Goal: Task Accomplishment & Management: Manage account settings

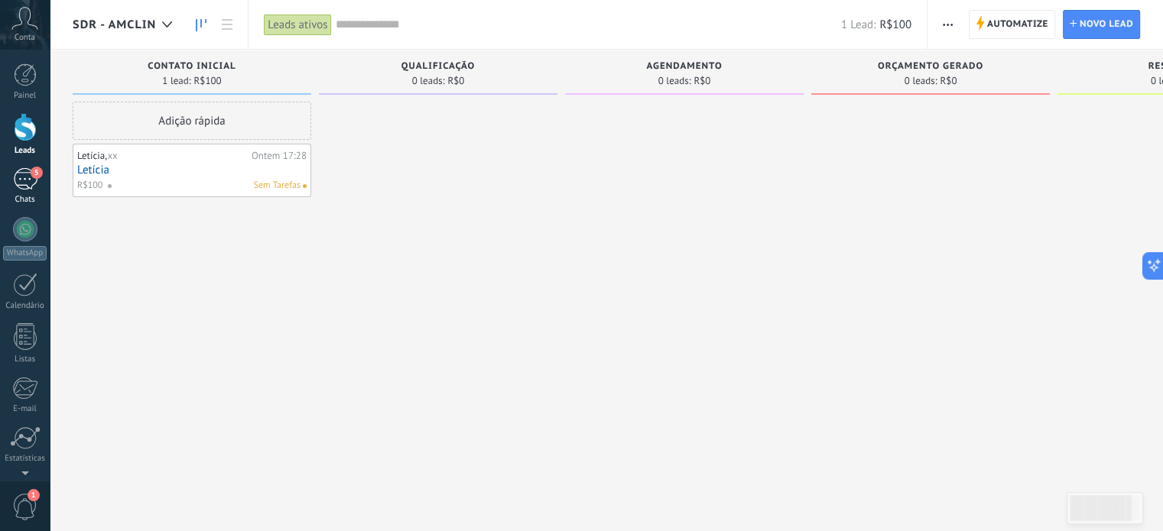
click at [24, 179] on div "5" at bounding box center [25, 179] width 24 height 22
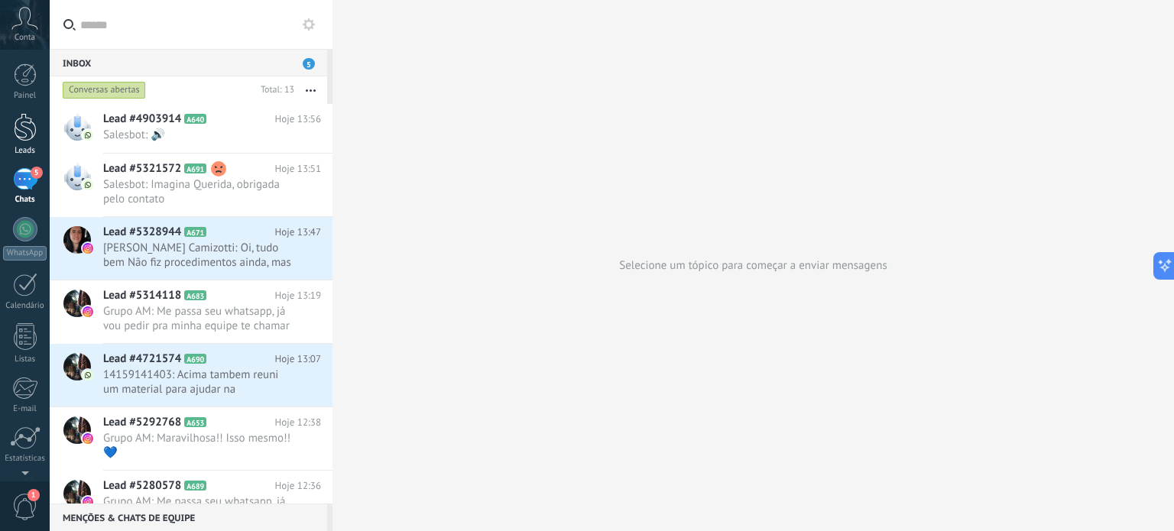
click at [19, 124] on div at bounding box center [25, 127] width 23 height 28
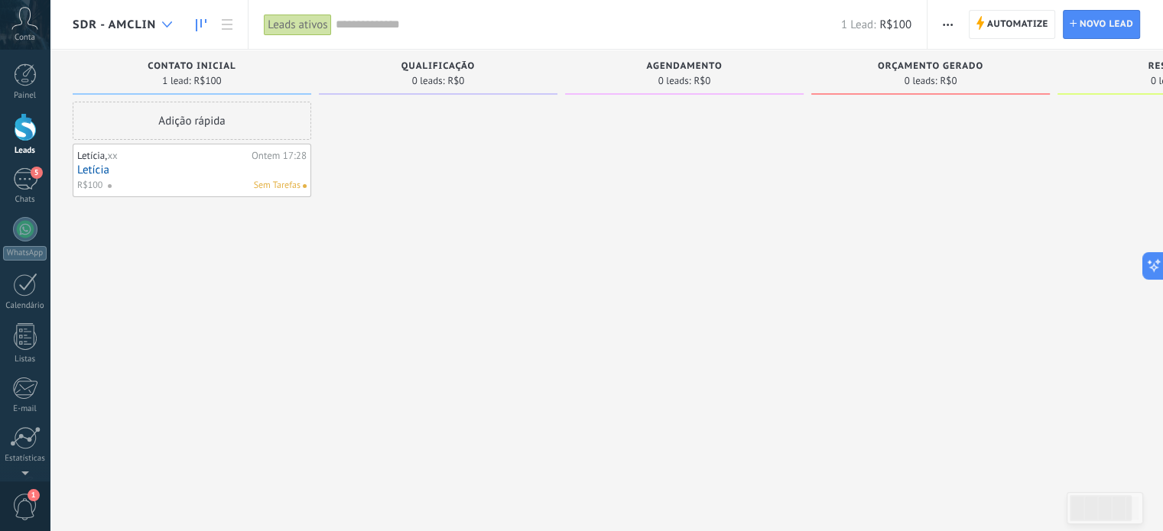
click at [170, 21] on icon at bounding box center [167, 24] width 10 height 6
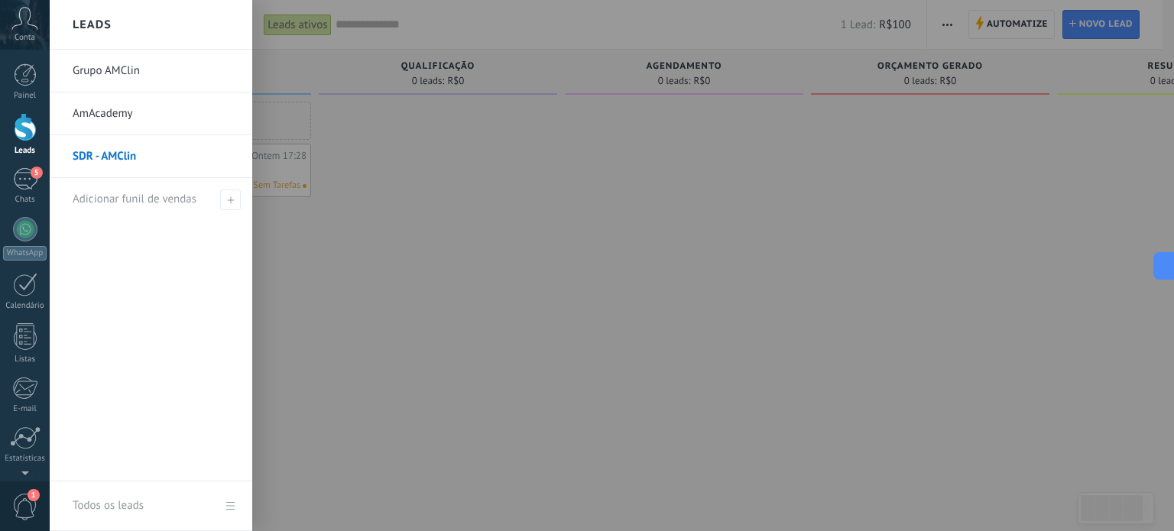
click at [132, 76] on link "Grupo AMClin" at bounding box center [155, 71] width 164 height 43
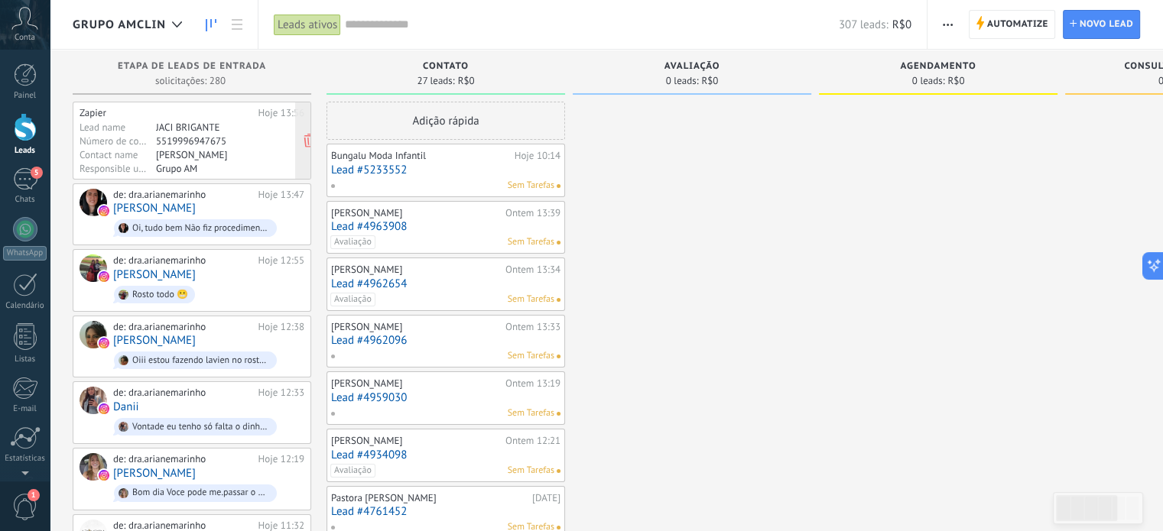
click at [205, 146] on div "5519996947675" at bounding box center [215, 141] width 119 height 12
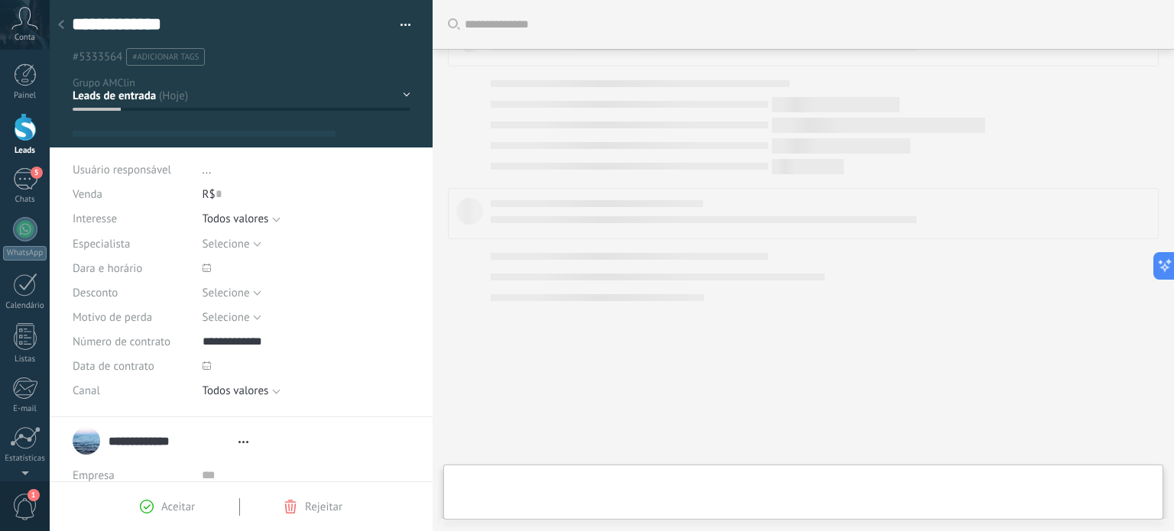
type textarea "**********"
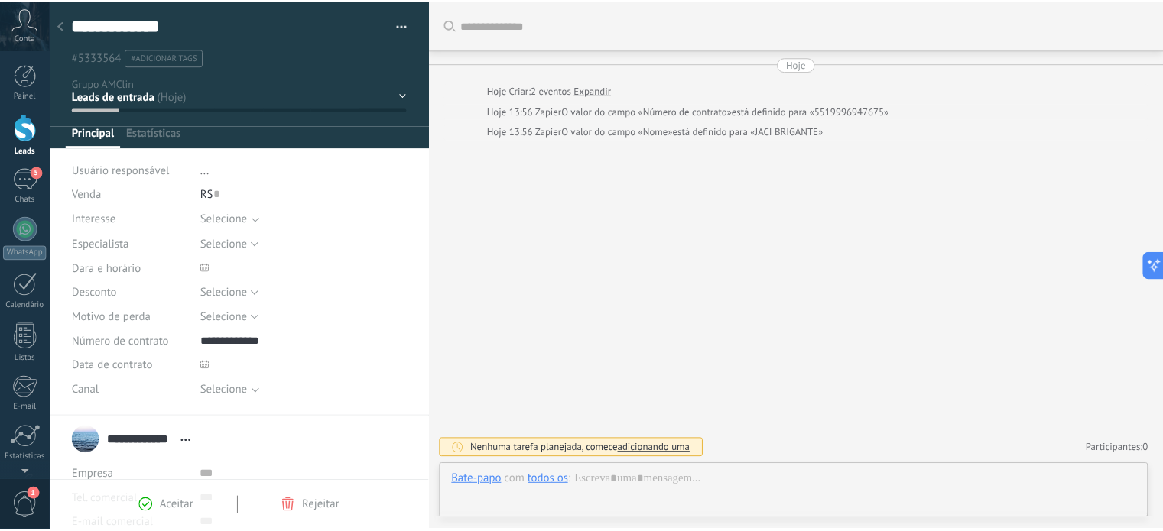
scroll to position [22, 0]
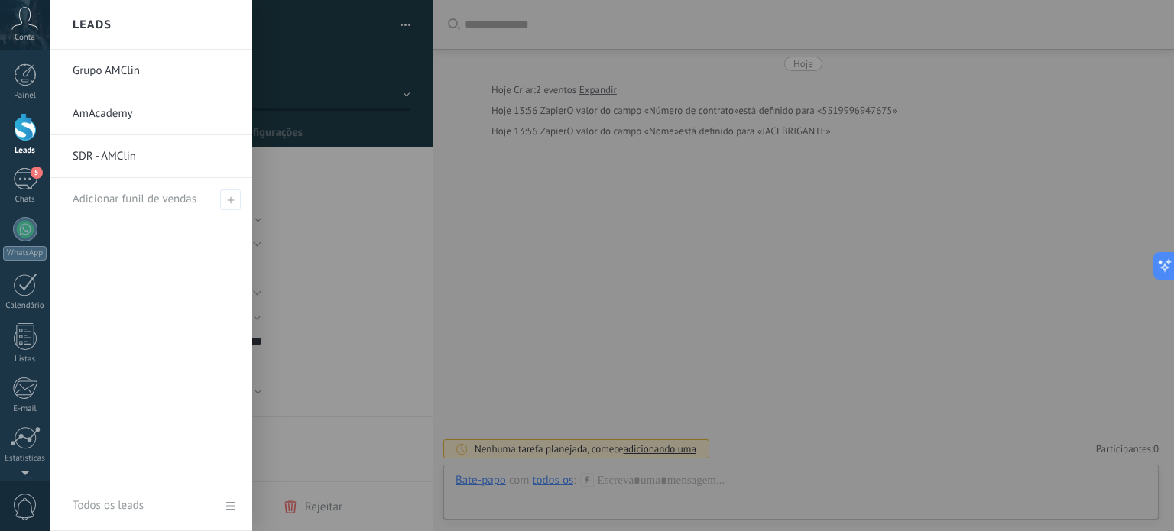
click at [15, 128] on div at bounding box center [25, 127] width 23 height 28
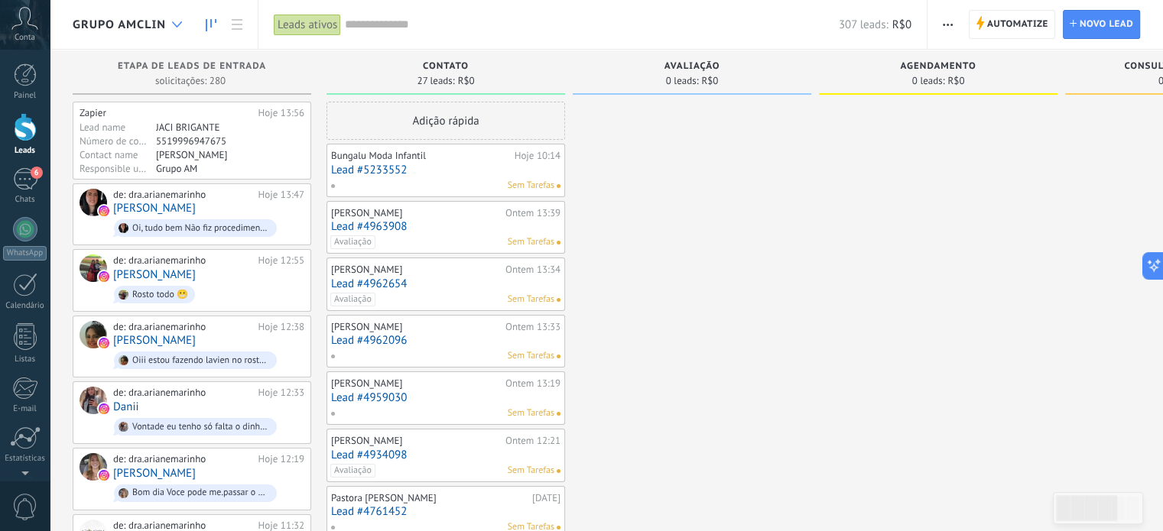
click at [172, 27] on icon at bounding box center [177, 24] width 10 height 6
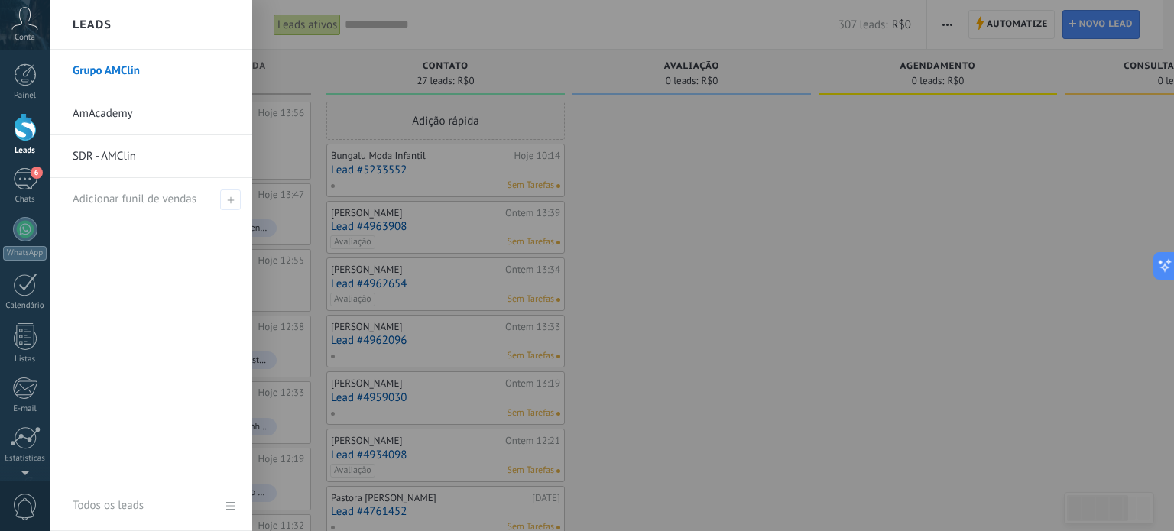
click at [106, 157] on link "SDR - AMClin" at bounding box center [155, 156] width 164 height 43
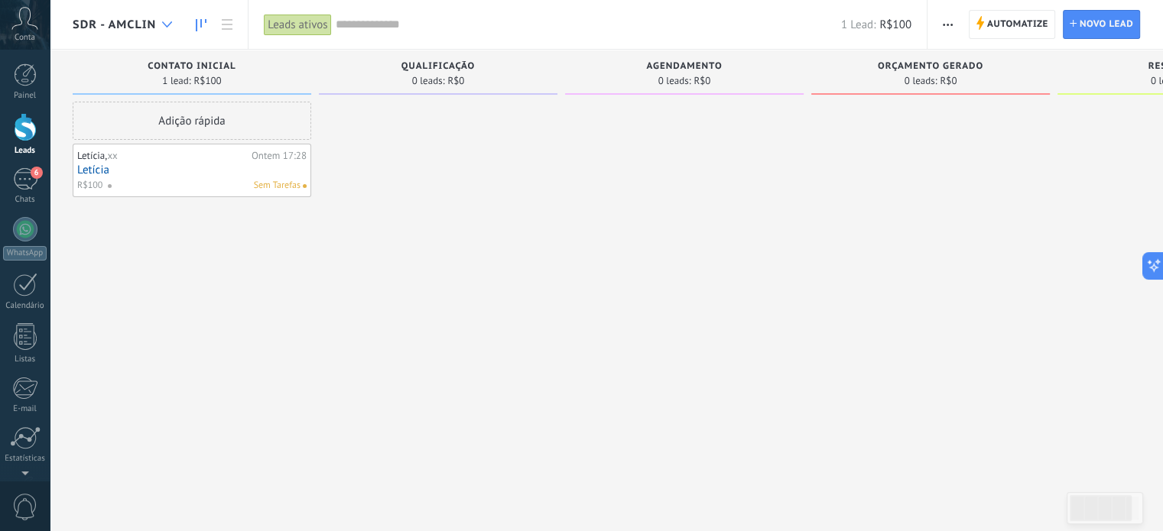
click at [168, 22] on icon at bounding box center [167, 24] width 10 height 6
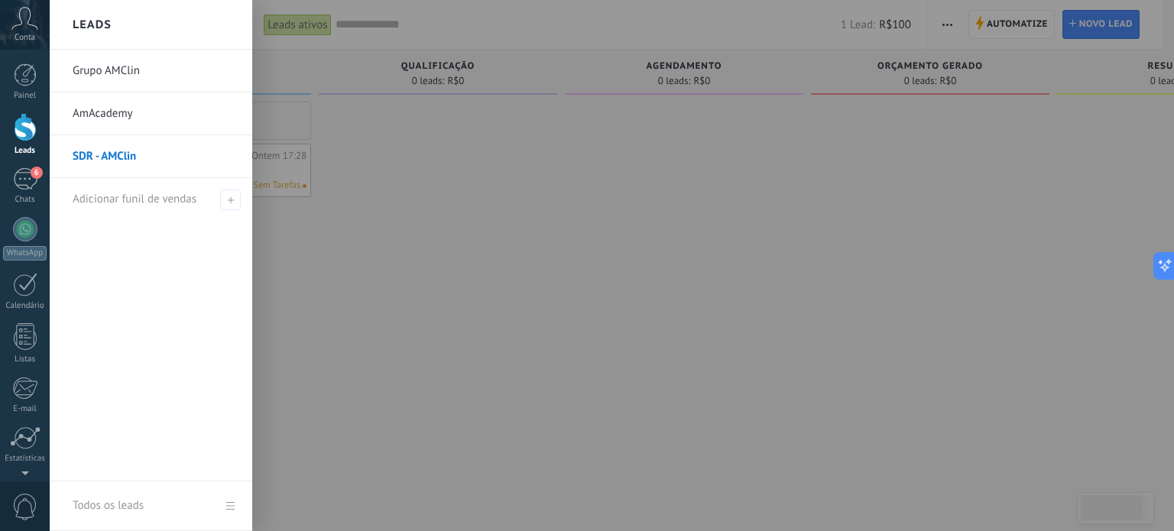
click at [150, 154] on link "SDR - AMClin" at bounding box center [155, 156] width 164 height 43
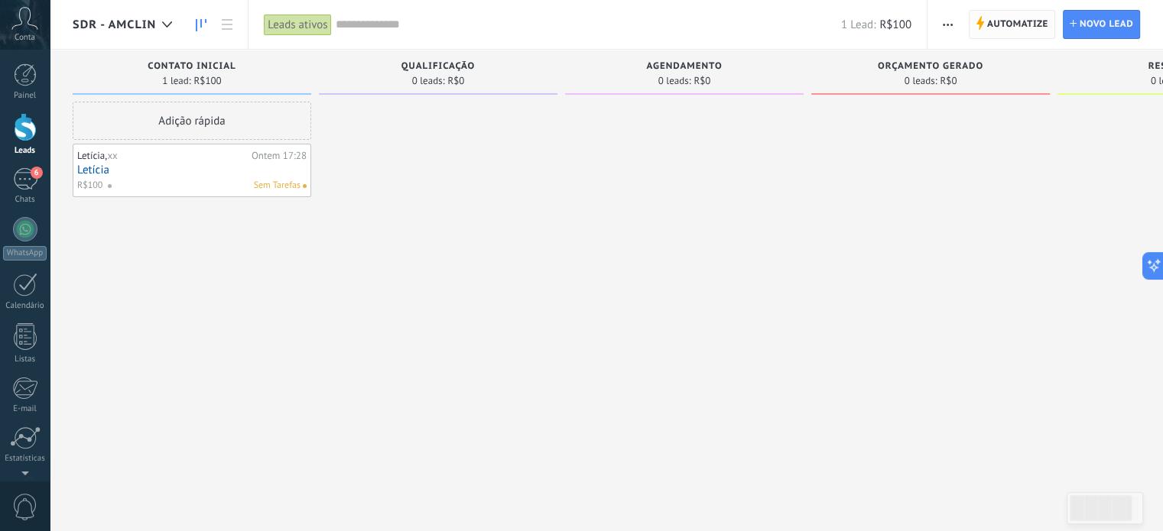
click at [1000, 24] on span "Automatize" at bounding box center [1017, 25] width 61 height 28
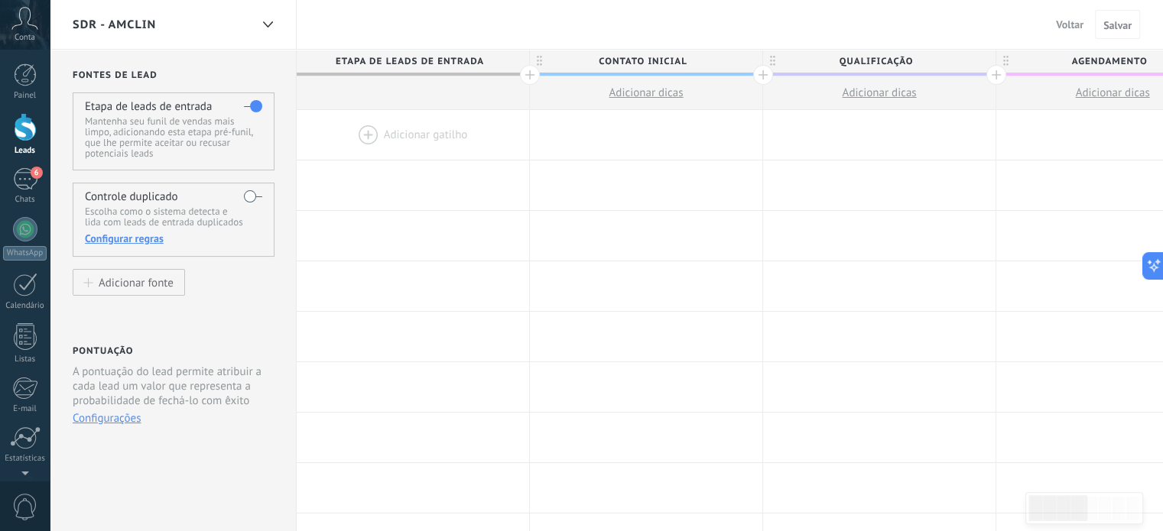
click at [166, 130] on p "Mantenha seu funil de vendas mais limpo, adicionando esta etapa pré-funil, que …" at bounding box center [173, 137] width 177 height 43
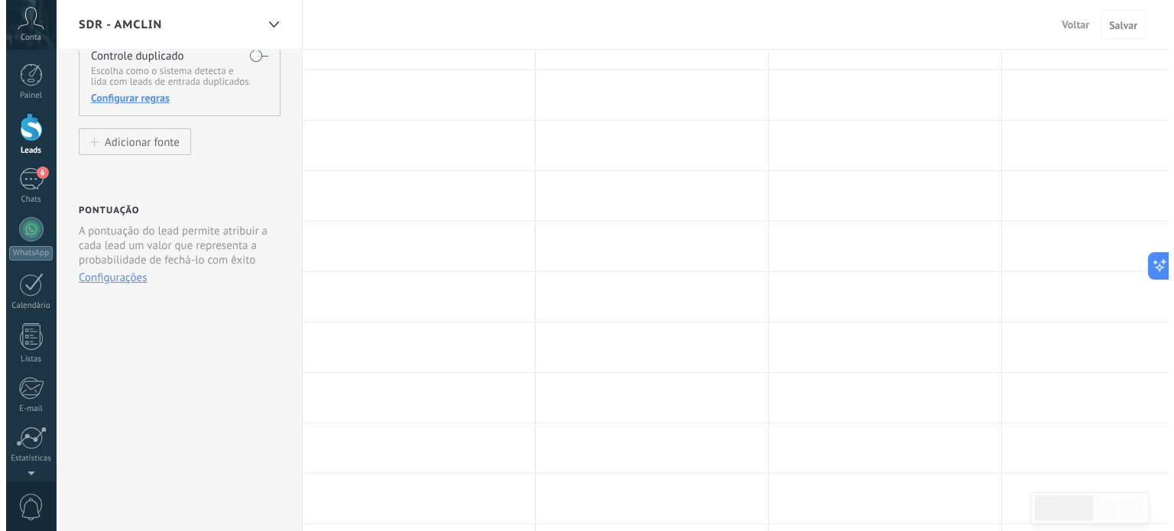
scroll to position [76, 0]
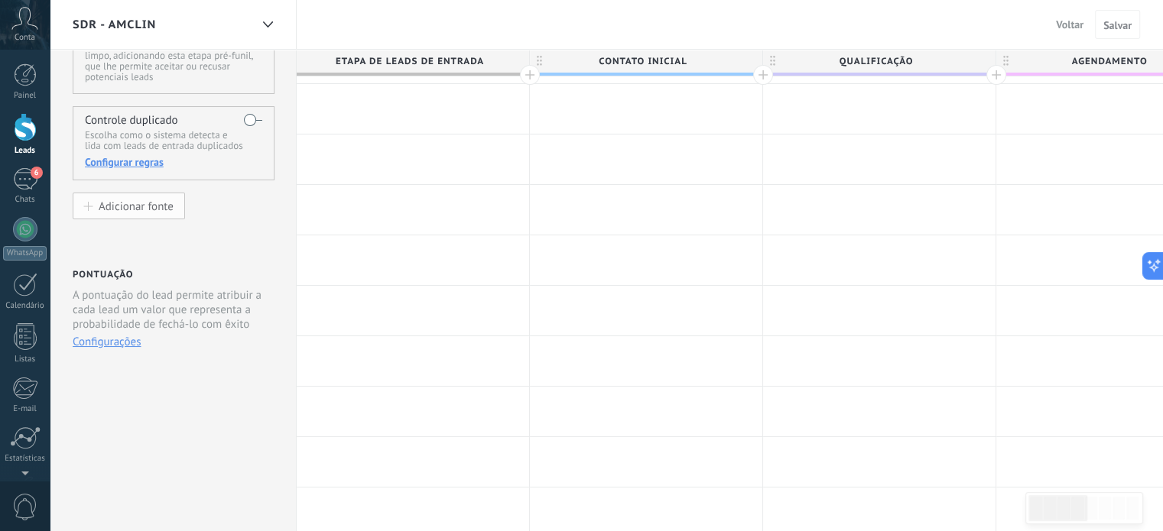
click at [116, 209] on div "Adicionar fonte" at bounding box center [136, 206] width 75 height 13
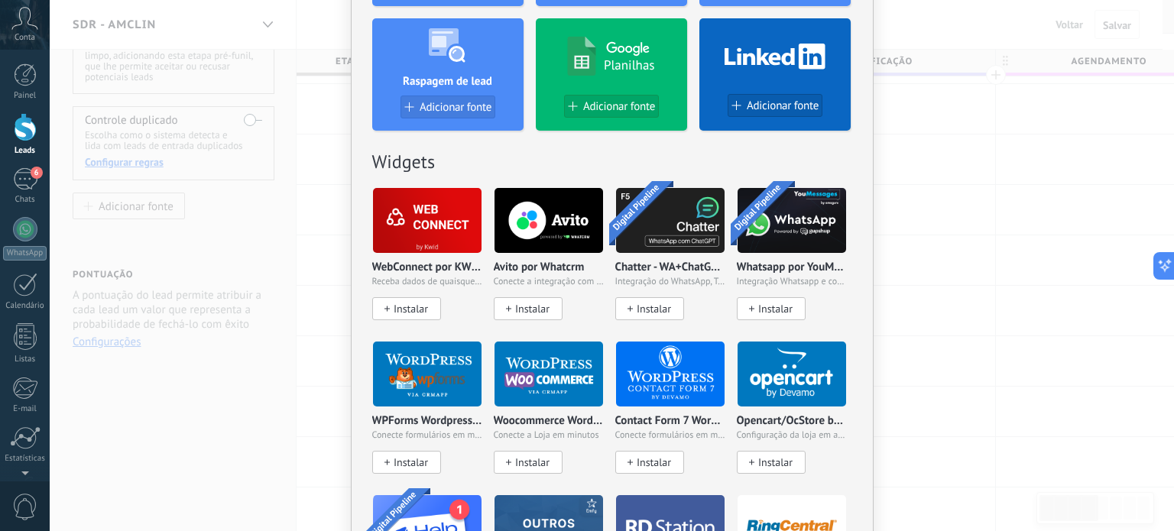
scroll to position [630, 0]
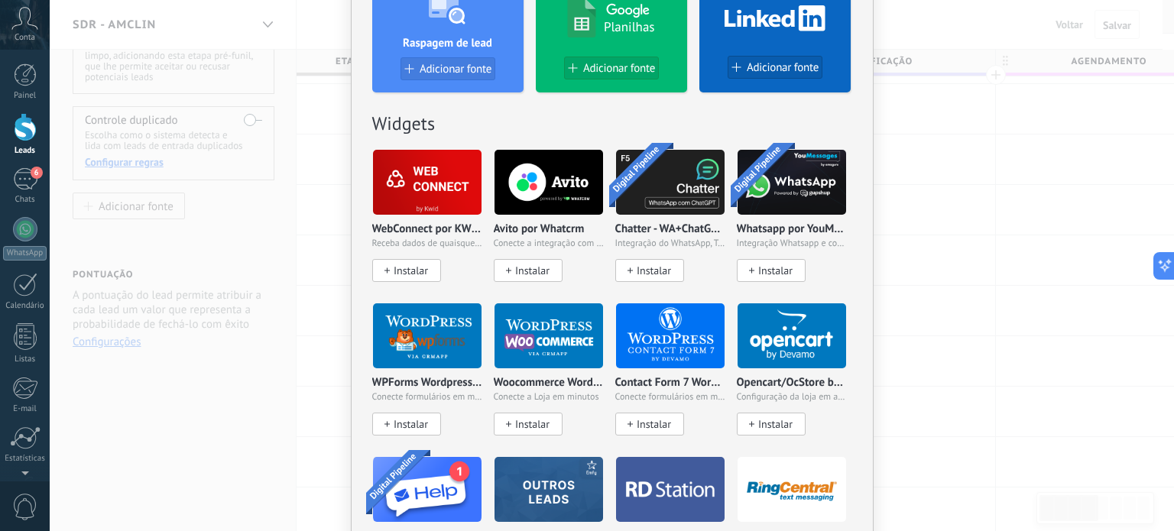
click at [440, 183] on img at bounding box center [427, 182] width 109 height 74
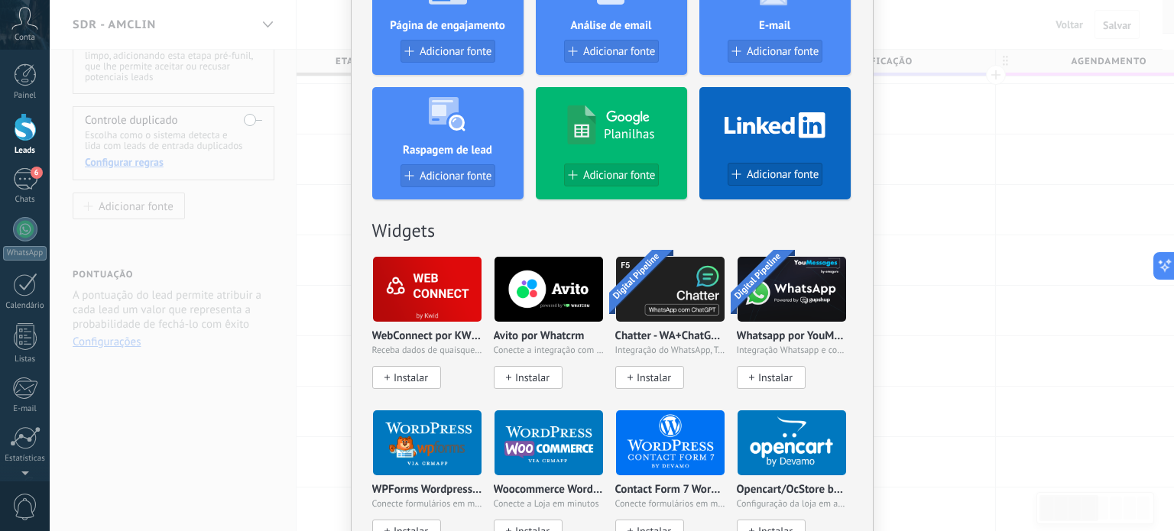
scroll to position [535, 0]
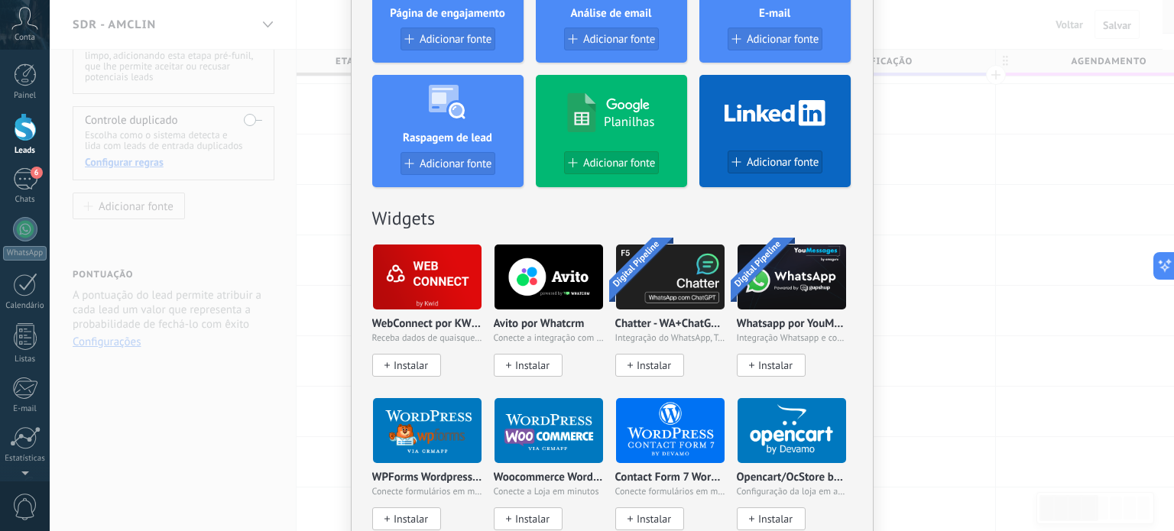
click at [430, 287] on img at bounding box center [427, 277] width 109 height 74
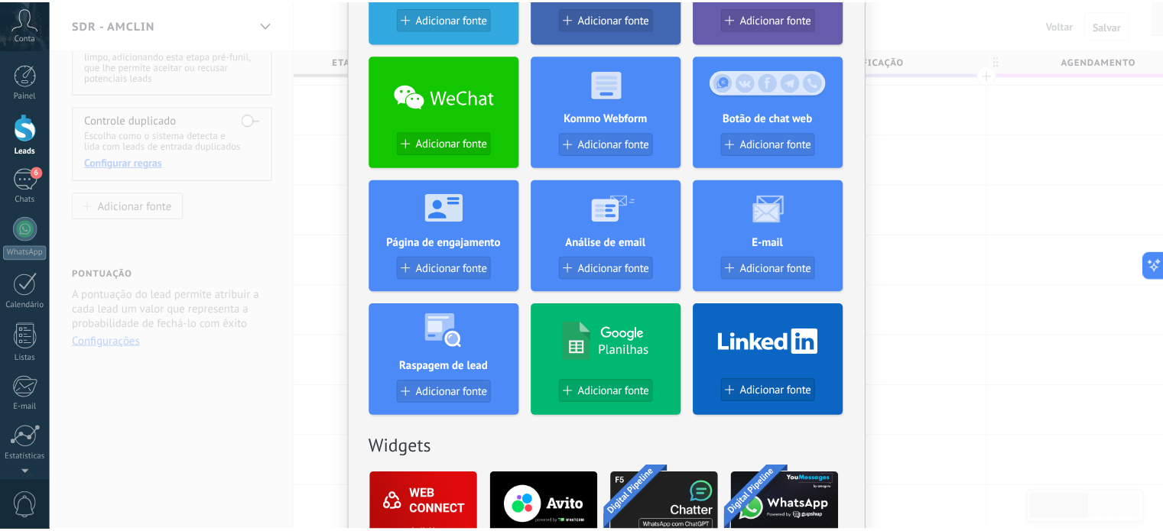
scroll to position [0, 0]
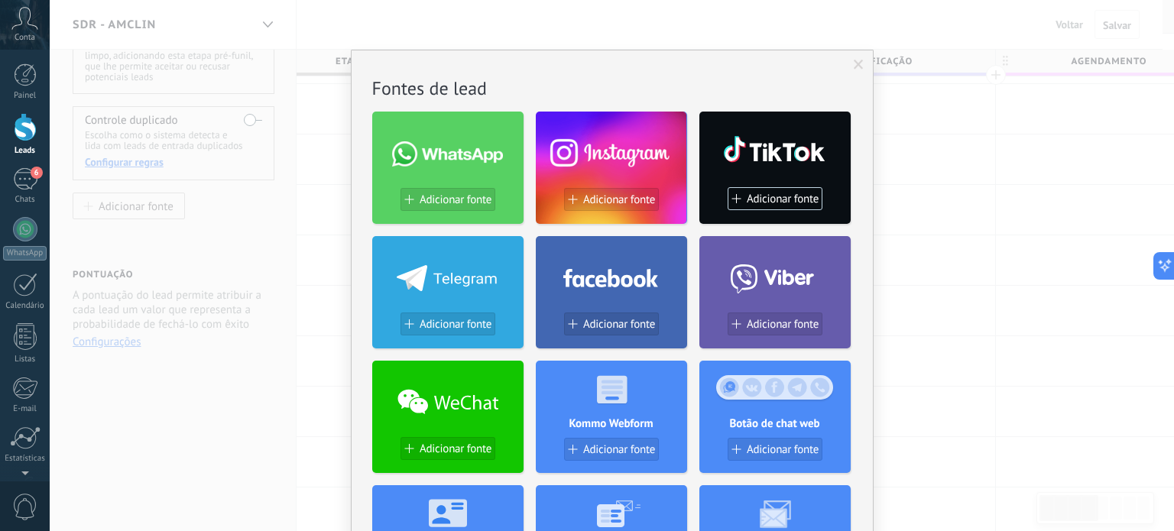
click at [854, 60] on span at bounding box center [859, 65] width 10 height 11
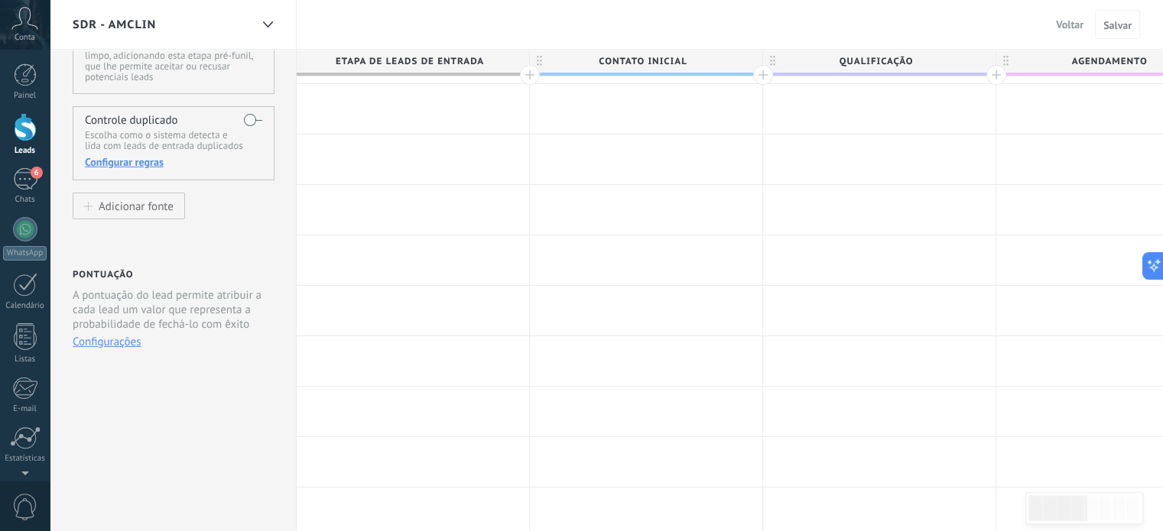
click at [109, 339] on button "Configurações" at bounding box center [107, 342] width 68 height 15
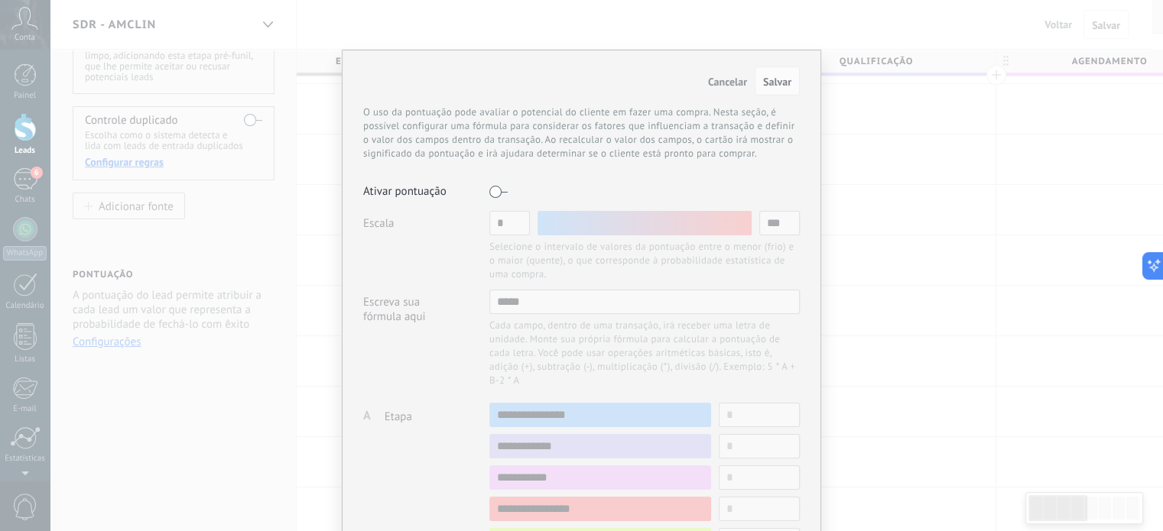
click at [112, 343] on div "Cancelar Salvar O uso da pontuação pode avaliar o potencial do cliente em fazer…" at bounding box center [581, 265] width 1163 height 531
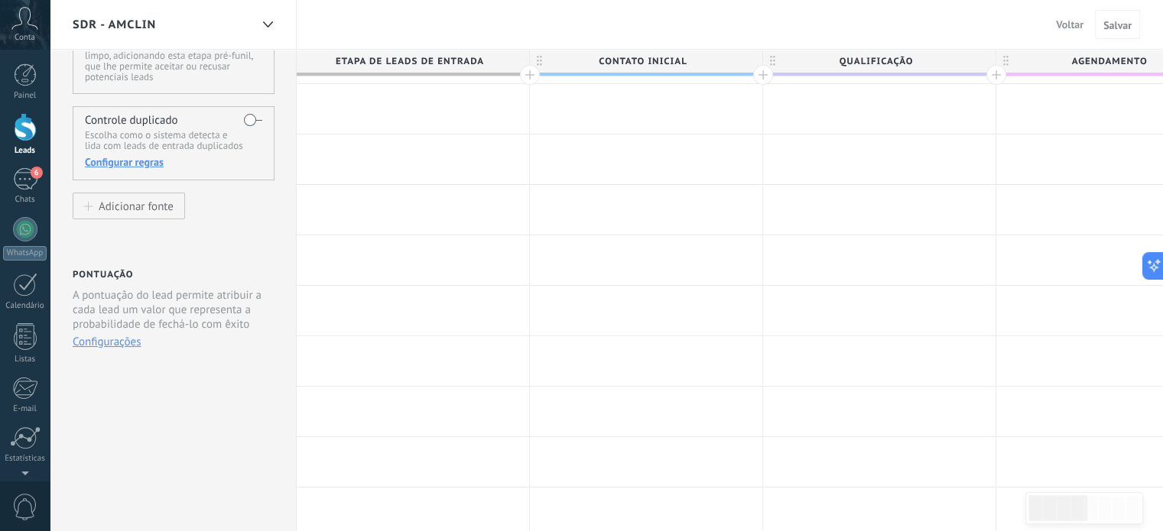
click at [112, 343] on button "Configurações" at bounding box center [107, 342] width 68 height 15
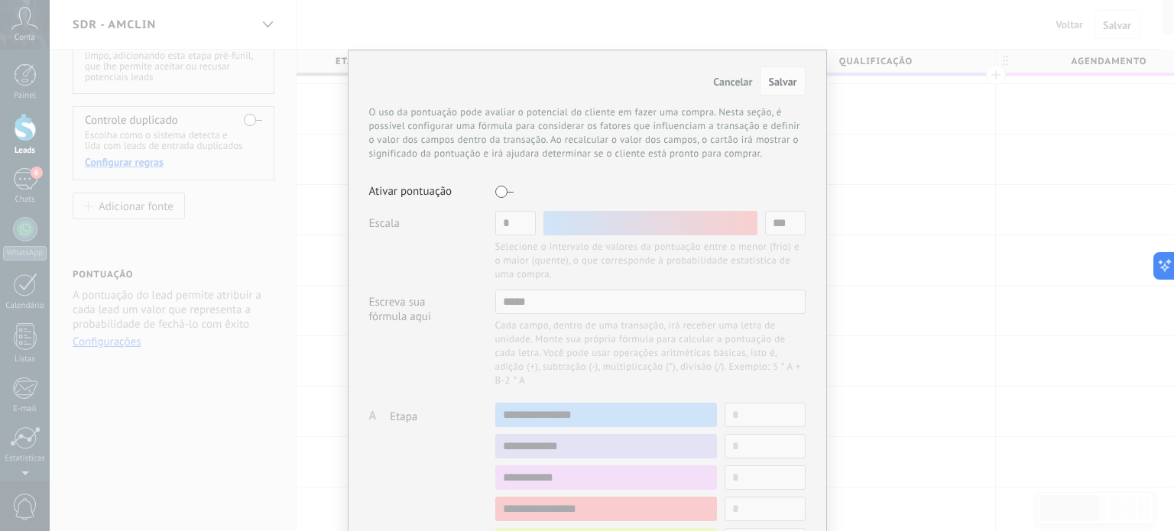
click at [190, 382] on div "Cancelar Salvar O uso da pontuação pode avaliar o potencial do cliente em fazer…" at bounding box center [587, 265] width 1174 height 531
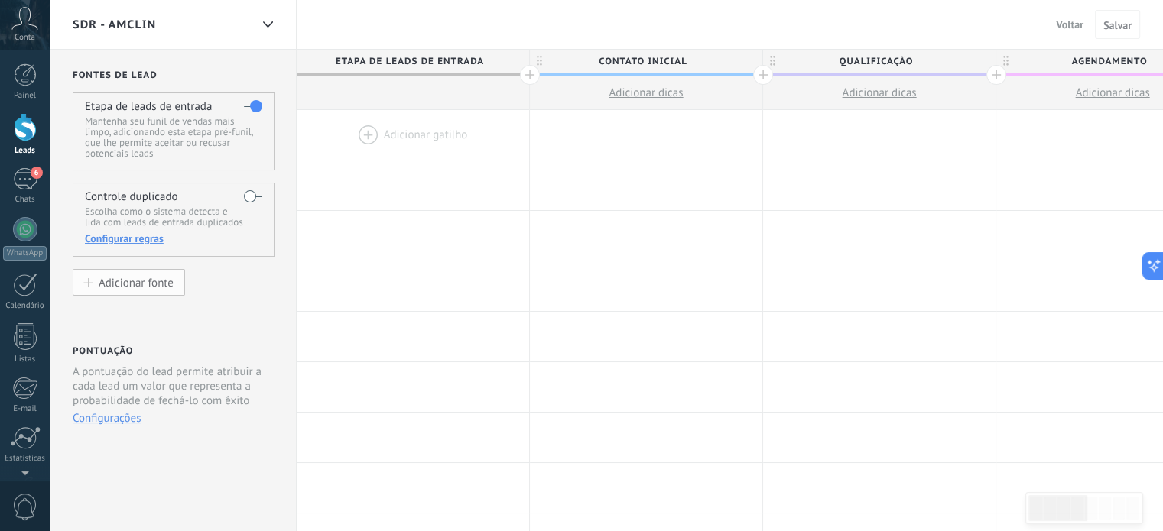
click at [130, 282] on div "Adicionar fonte" at bounding box center [136, 282] width 75 height 13
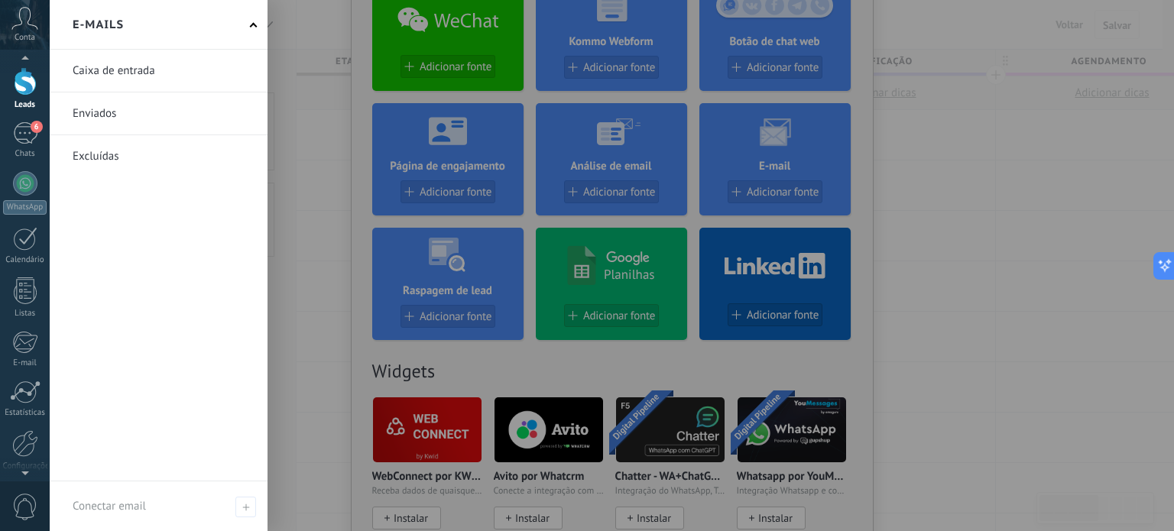
scroll to position [70, 0]
click at [15, 413] on div at bounding box center [25, 419] width 26 height 27
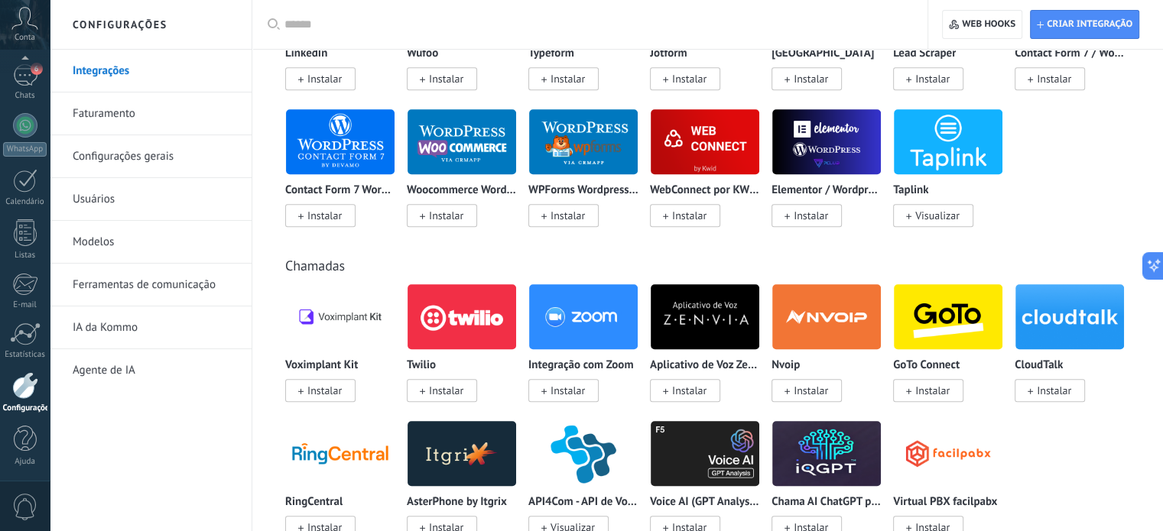
scroll to position [1453, 0]
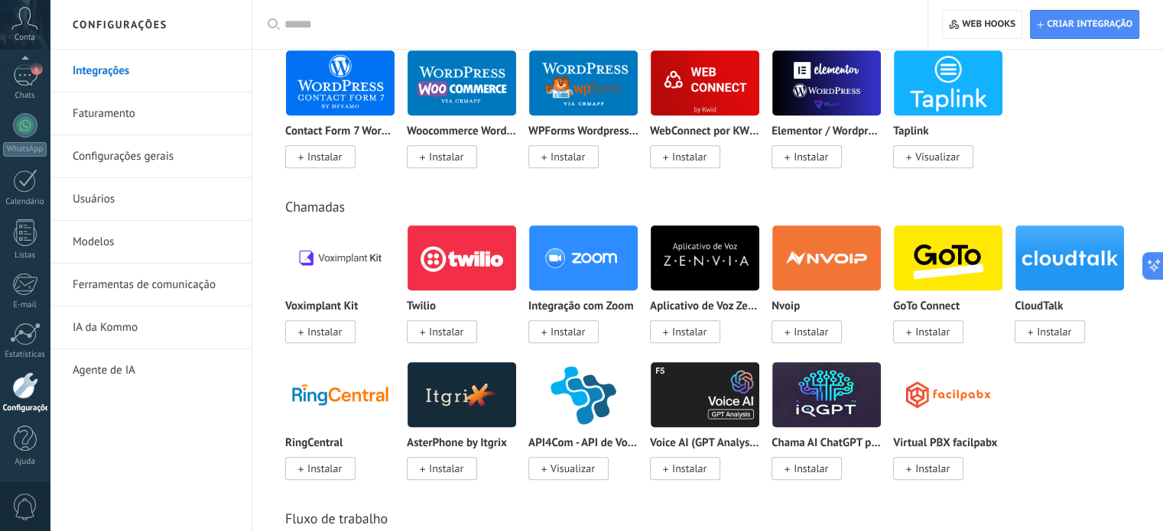
click at [508, 18] on input "text" at bounding box center [595, 25] width 622 height 16
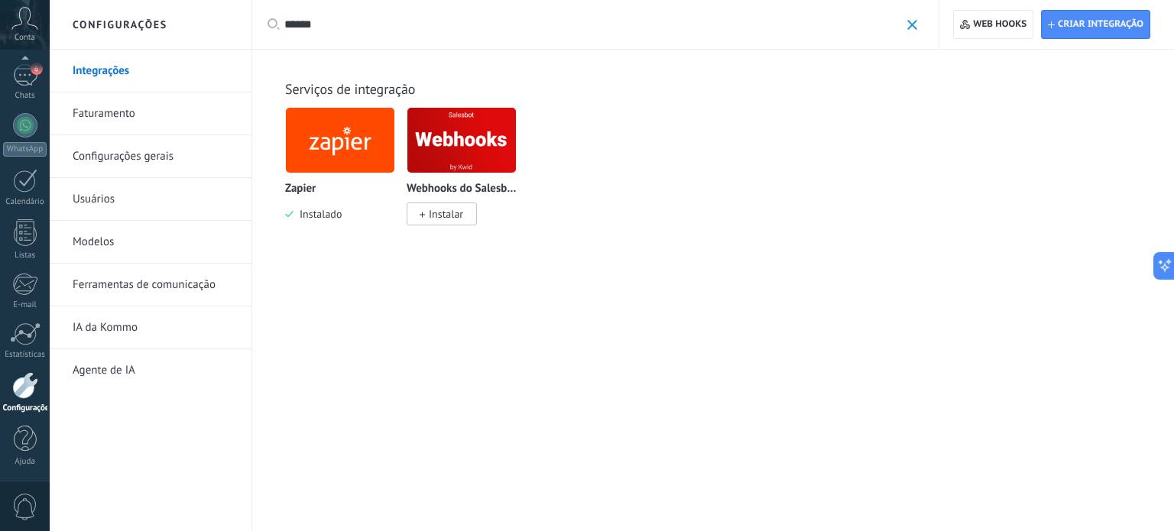
type input "******"
click at [345, 150] on img at bounding box center [340, 140] width 109 height 74
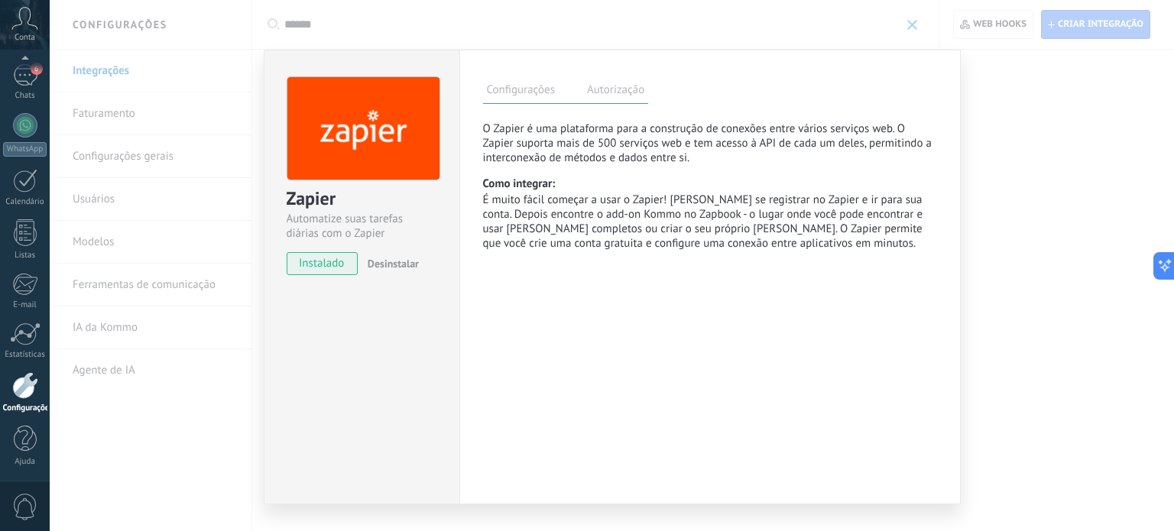
click at [1051, 167] on div "Zapier Automatize suas tarefas diárias com o Zapier instalado Desinstalar Confi…" at bounding box center [612, 265] width 1125 height 531
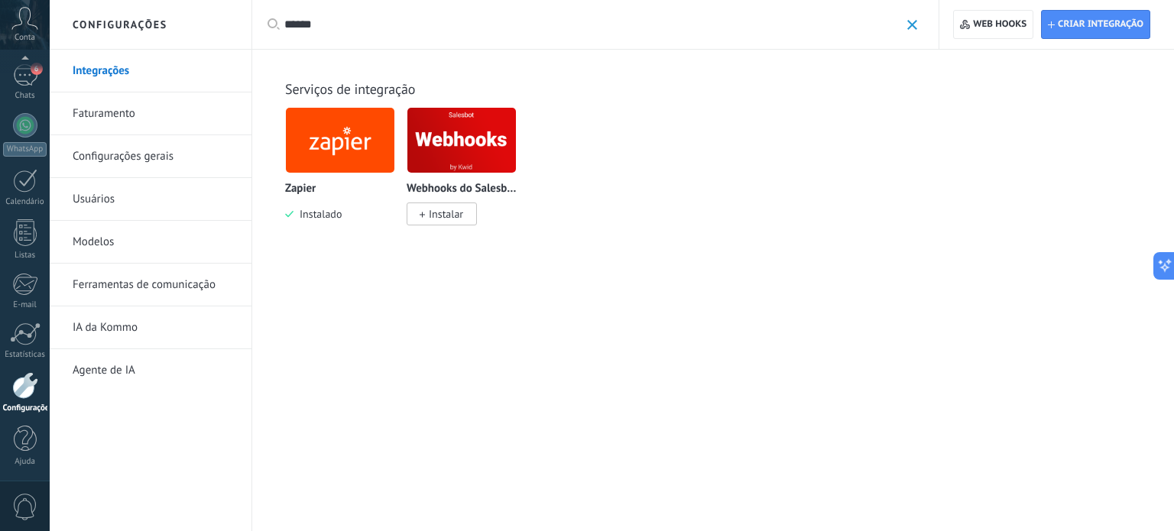
click at [911, 24] on span at bounding box center [913, 25] width 10 height 10
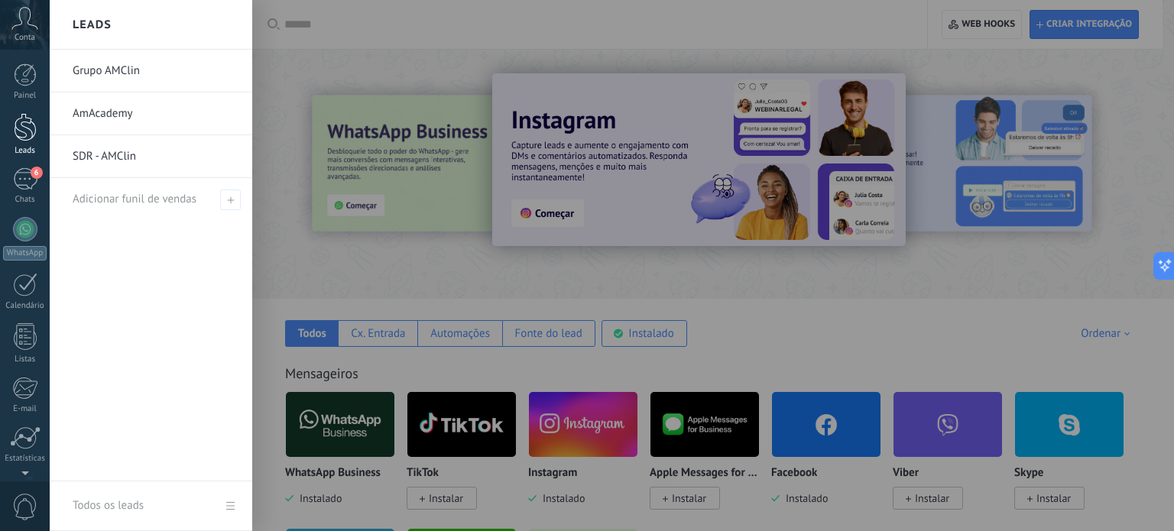
click at [18, 132] on div at bounding box center [25, 127] width 23 height 28
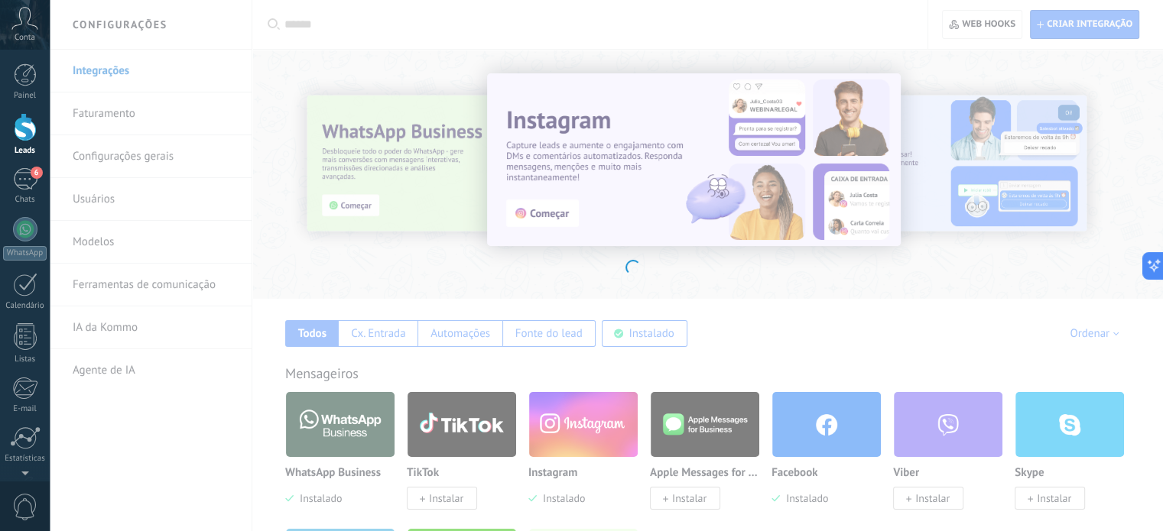
scroll to position [165, 0]
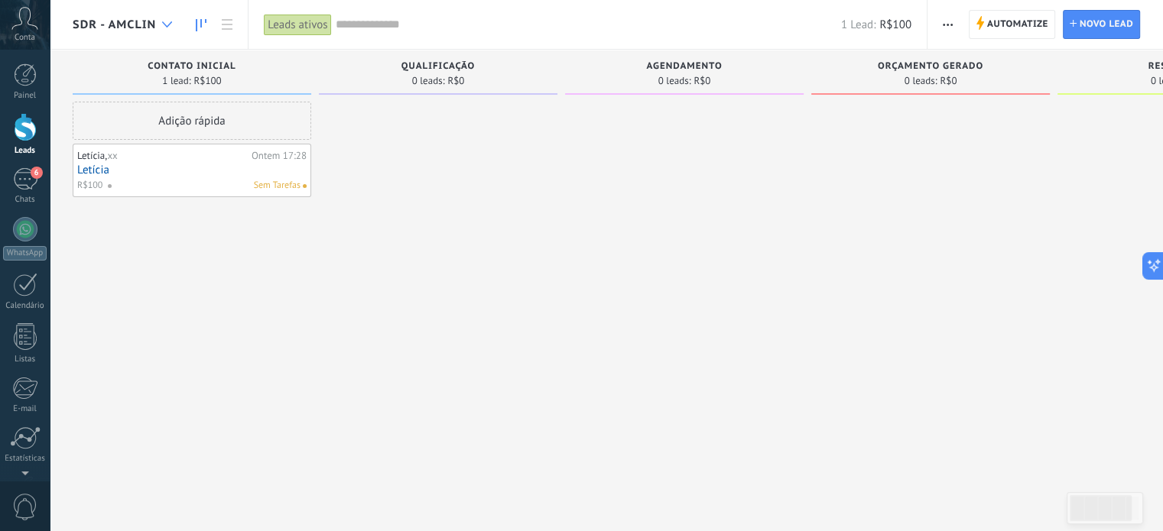
click at [174, 21] on div at bounding box center [166, 25] width 25 height 30
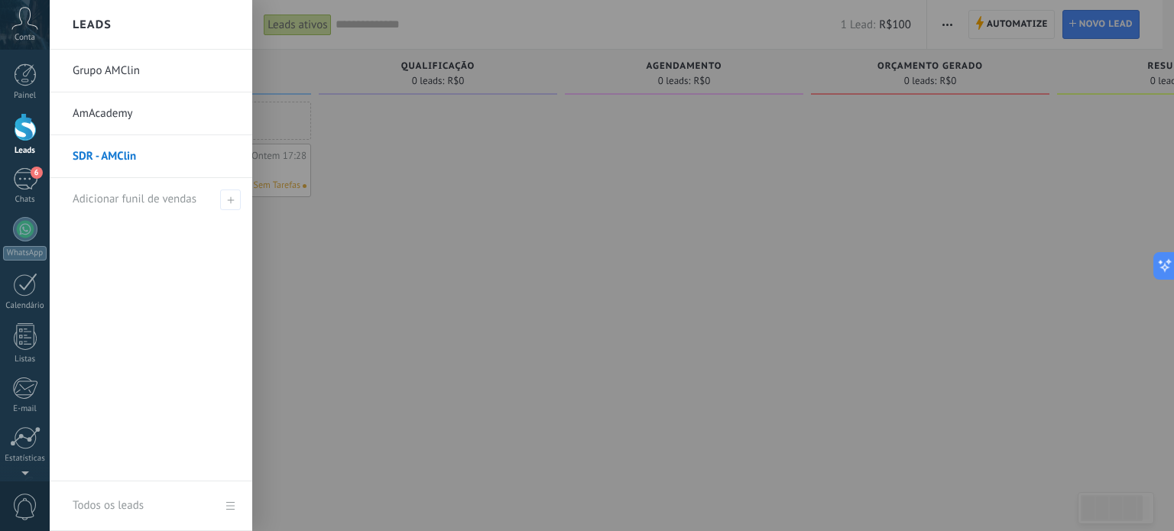
click at [115, 152] on link "SDR - AMClin" at bounding box center [155, 156] width 164 height 43
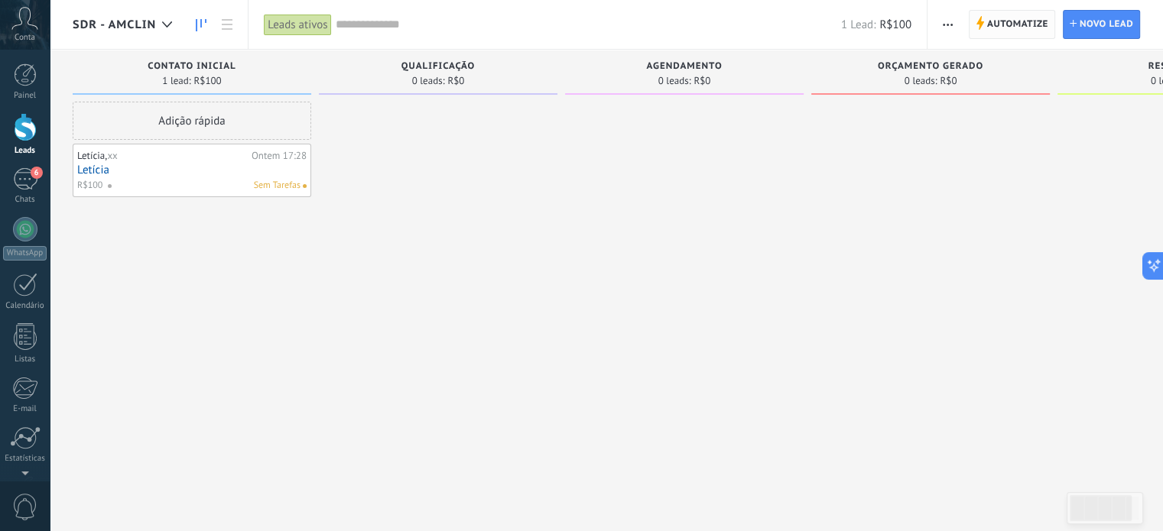
click at [1018, 24] on span "Automatize" at bounding box center [1017, 25] width 61 height 28
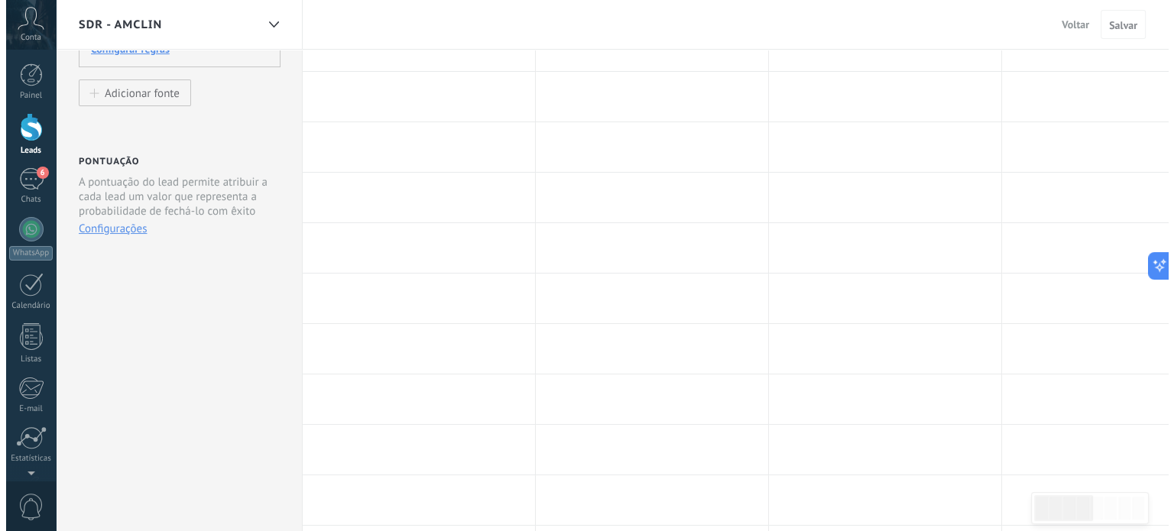
scroll to position [153, 0]
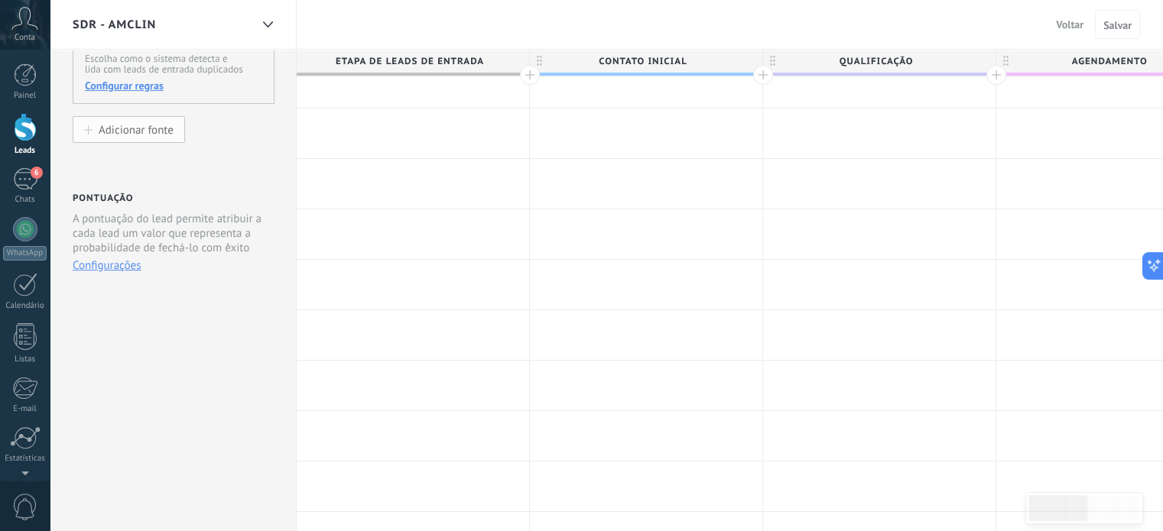
click at [114, 125] on div "Adicionar fonte" at bounding box center [136, 129] width 75 height 13
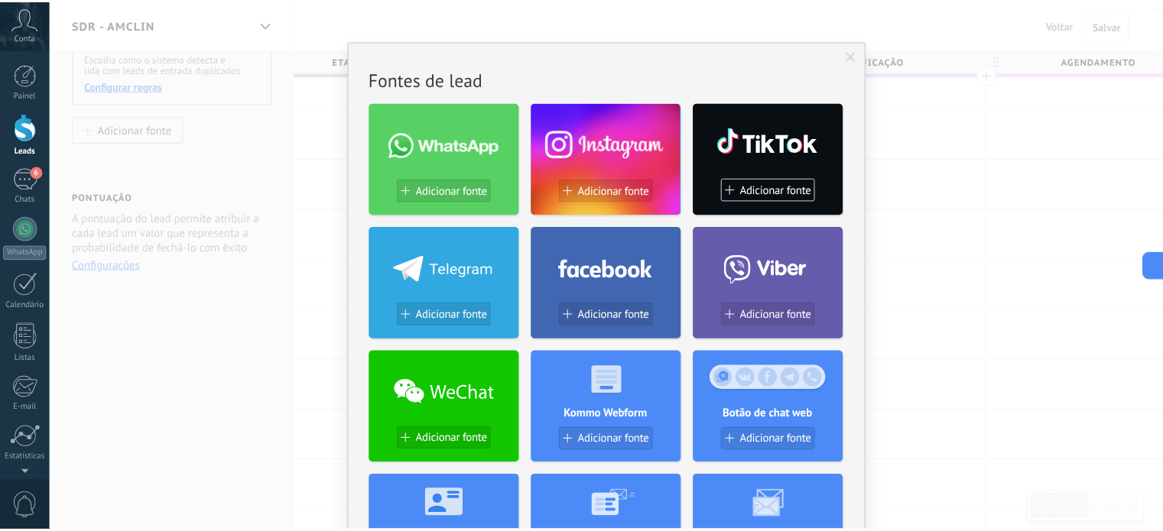
scroll to position [0, 0]
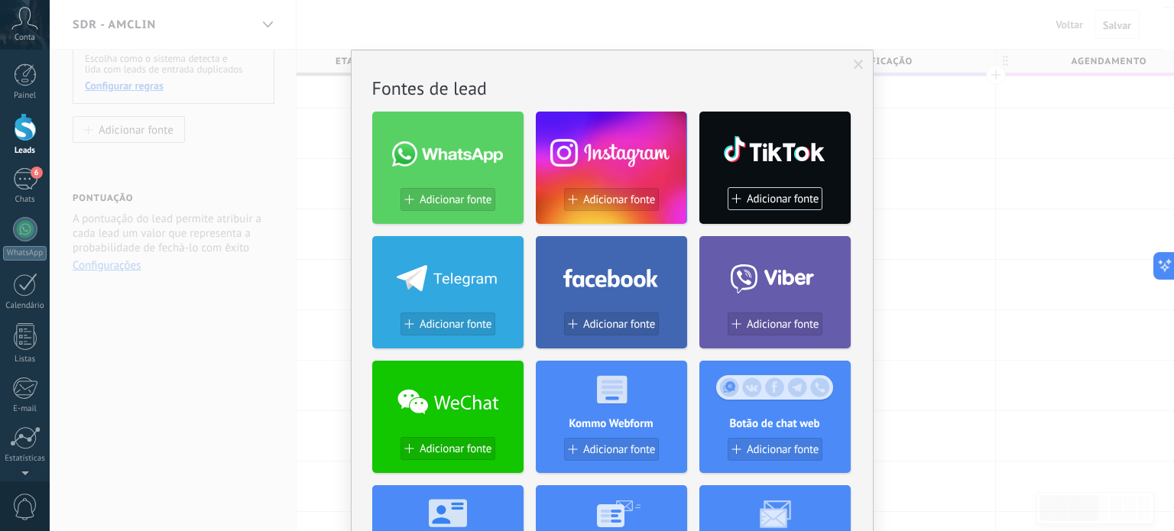
click at [854, 63] on span at bounding box center [859, 65] width 10 height 11
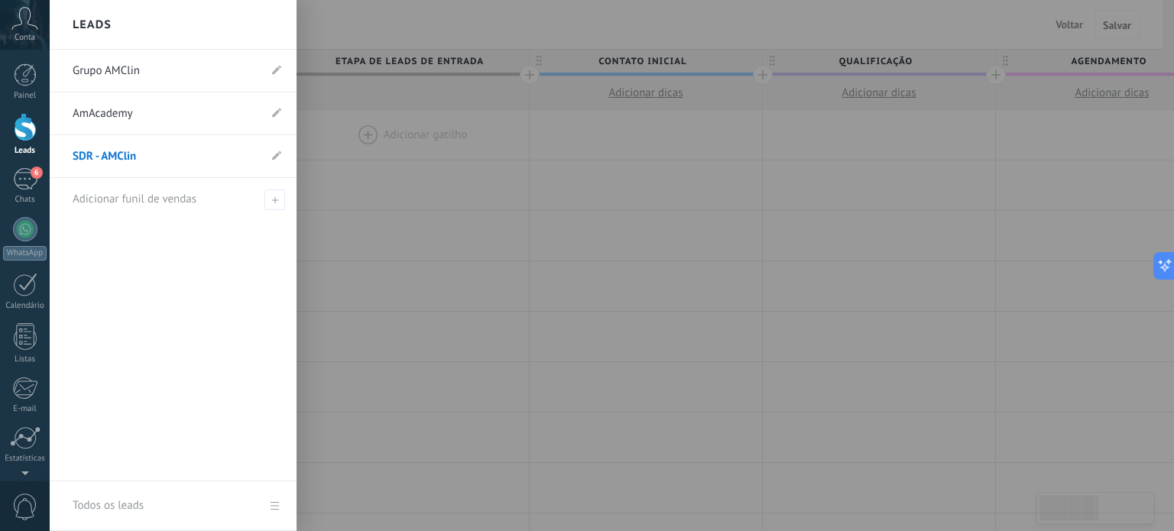
click at [18, 131] on div at bounding box center [25, 127] width 23 height 28
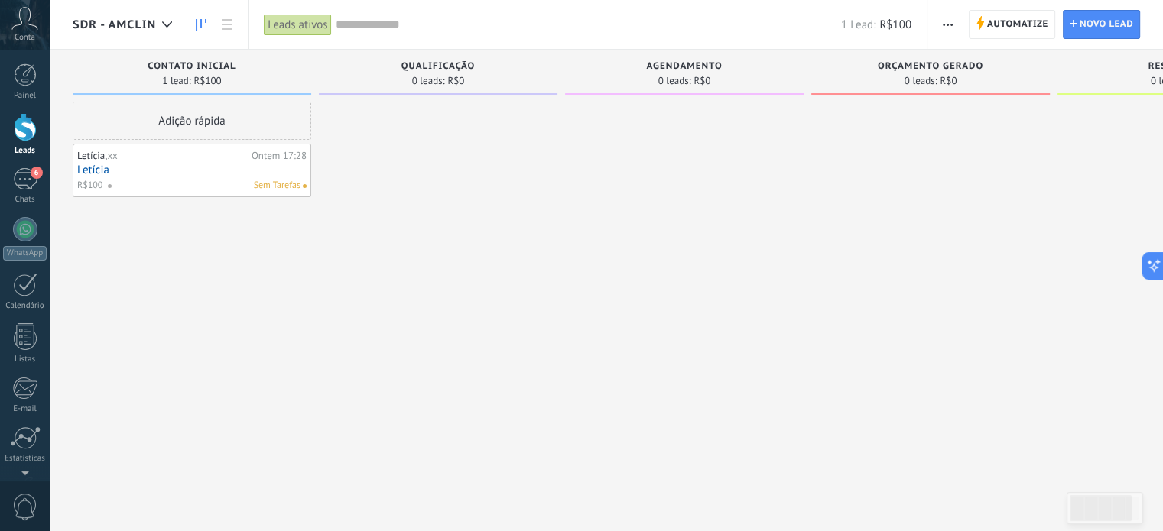
click at [21, 128] on div at bounding box center [25, 127] width 23 height 28
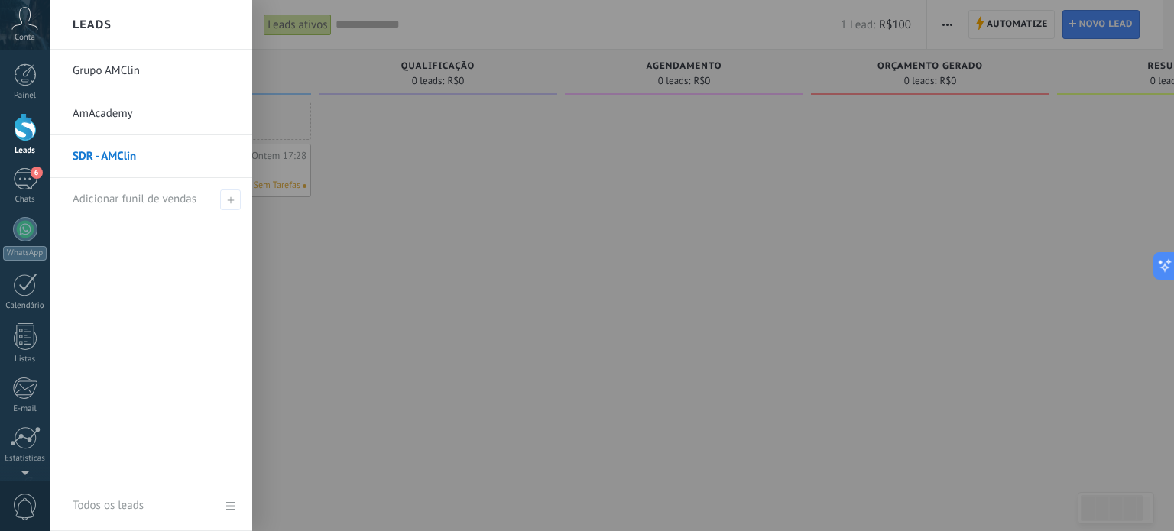
click at [102, 81] on link "Grupo AMClin" at bounding box center [155, 71] width 164 height 43
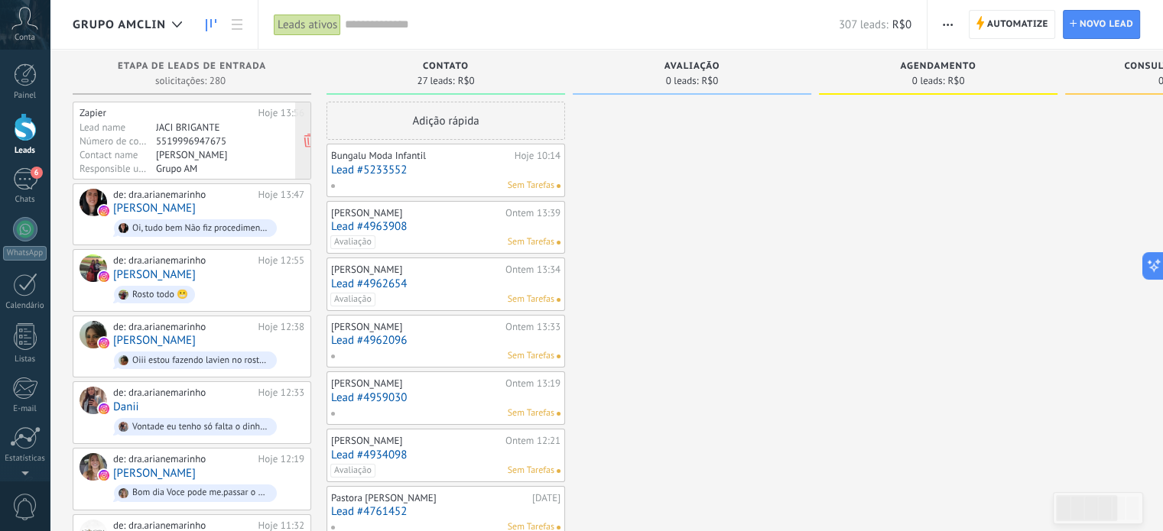
click at [205, 149] on div "[PERSON_NAME]" at bounding box center [215, 154] width 119 height 12
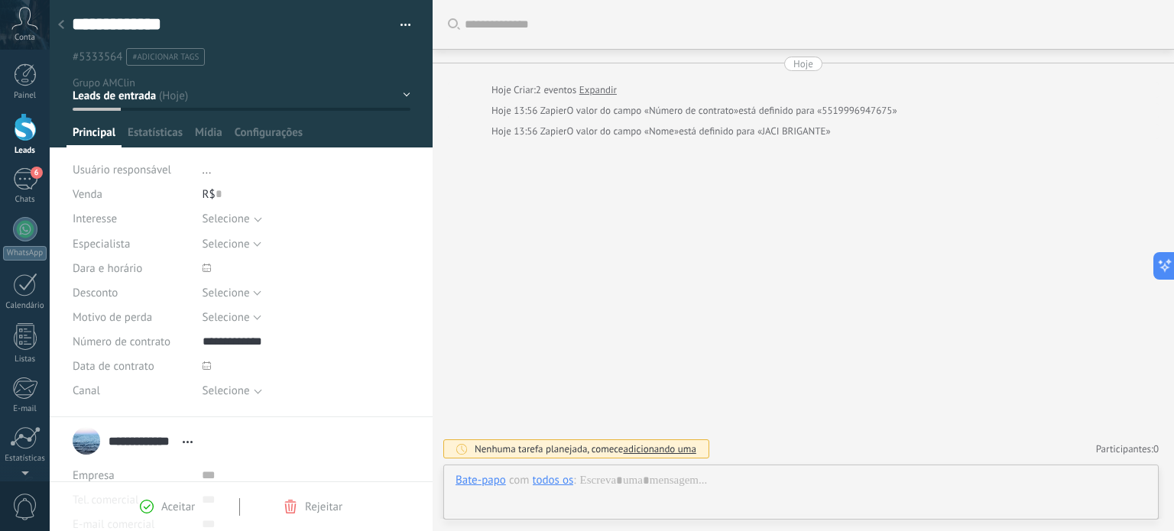
scroll to position [22, 0]
click at [317, 508] on span "Rejeitar" at bounding box center [323, 507] width 37 height 15
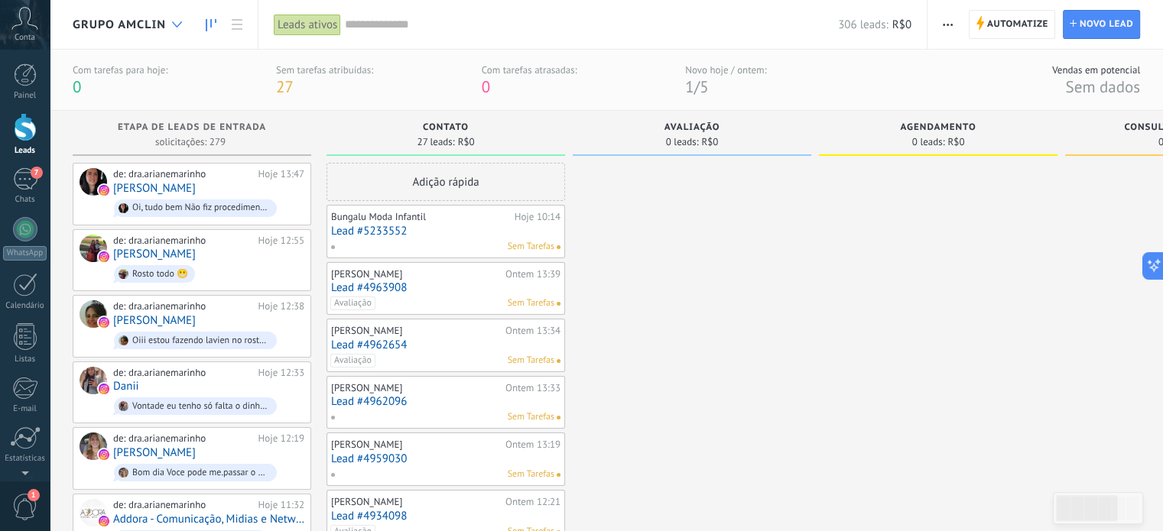
click at [174, 21] on div at bounding box center [176, 25] width 25 height 30
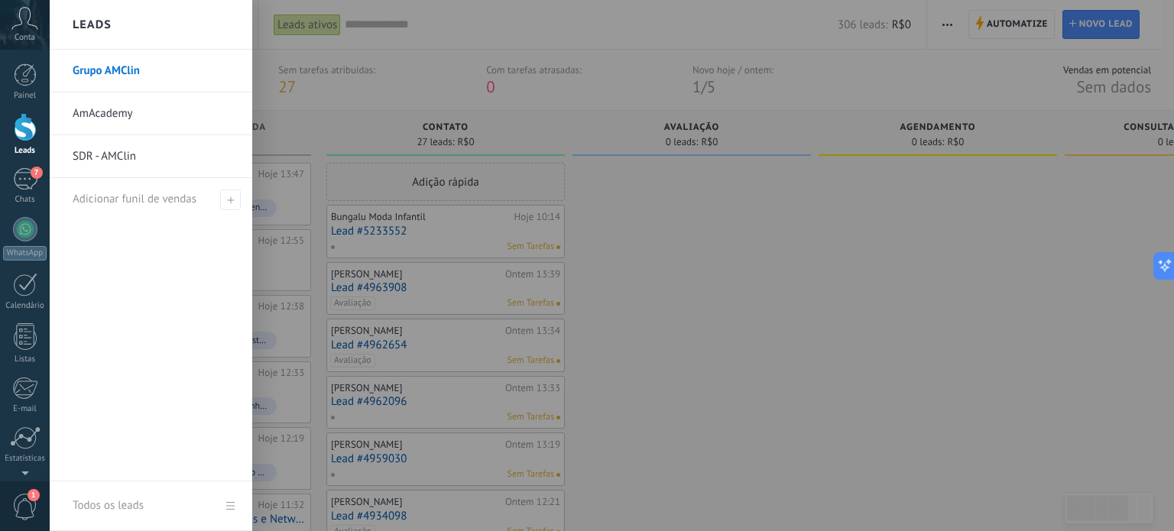
click at [126, 155] on link "SDR - AMClin" at bounding box center [155, 156] width 164 height 43
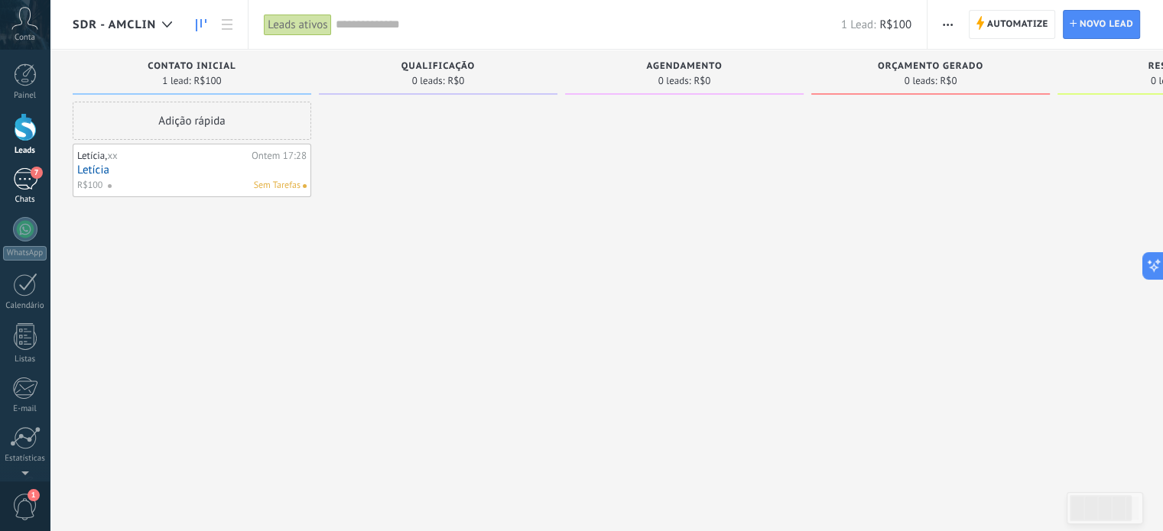
click at [22, 177] on div "7" at bounding box center [25, 179] width 24 height 22
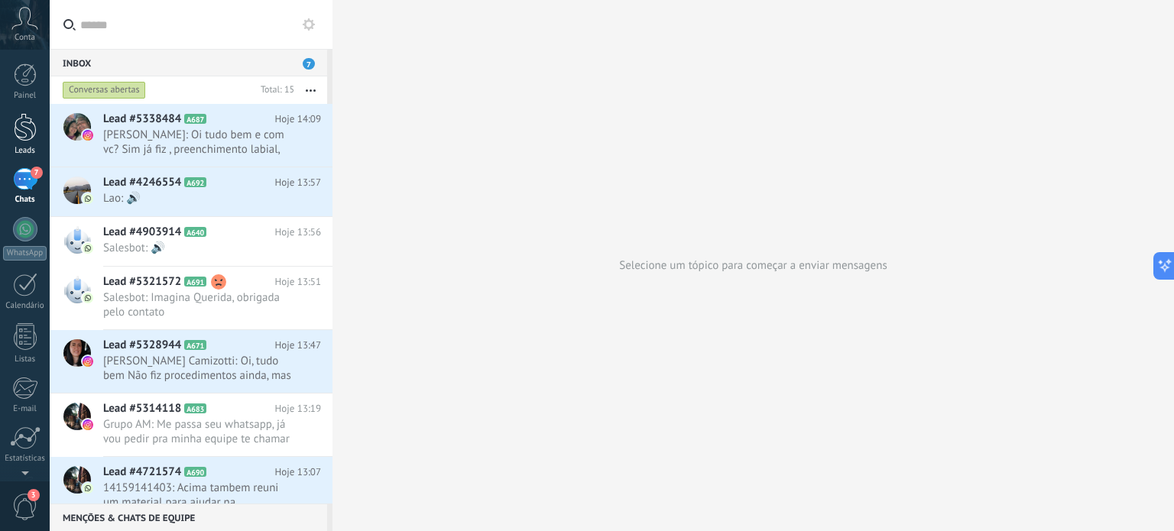
click at [15, 131] on div at bounding box center [25, 127] width 23 height 28
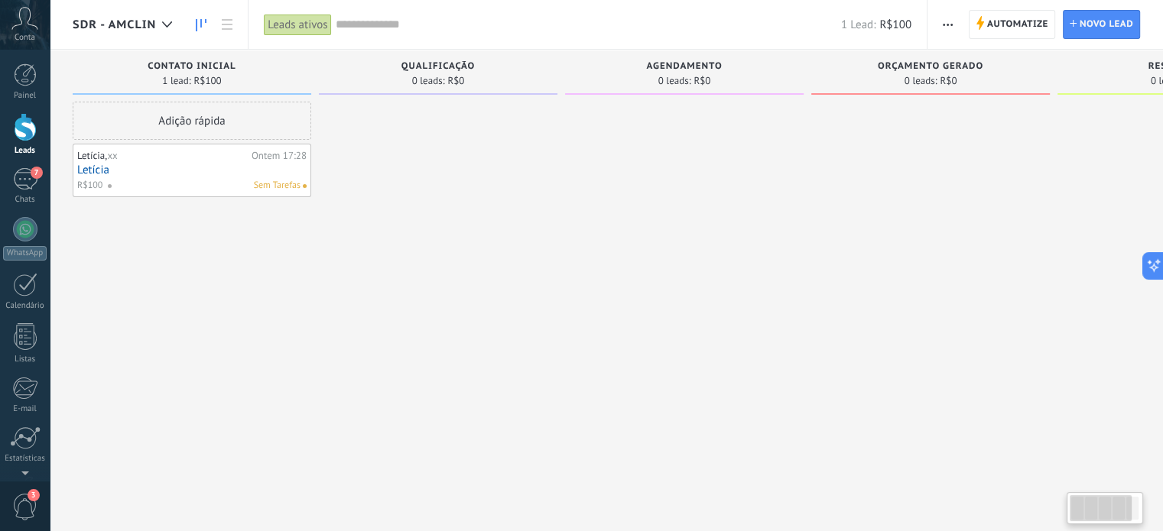
click at [151, 30] on span "SDR - AMClin" at bounding box center [114, 25] width 83 height 15
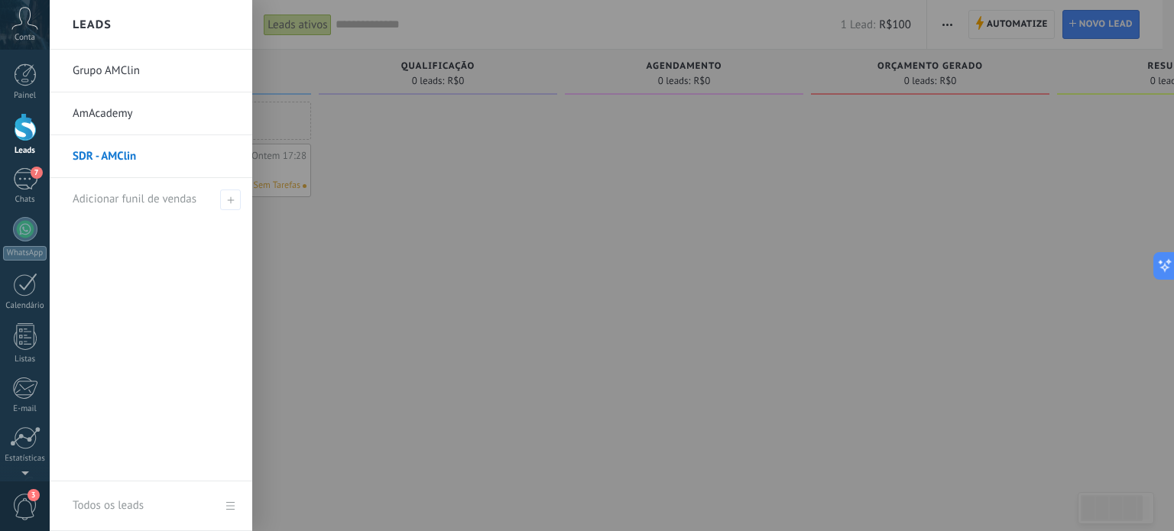
click at [116, 70] on link "Grupo AMClin" at bounding box center [155, 71] width 164 height 43
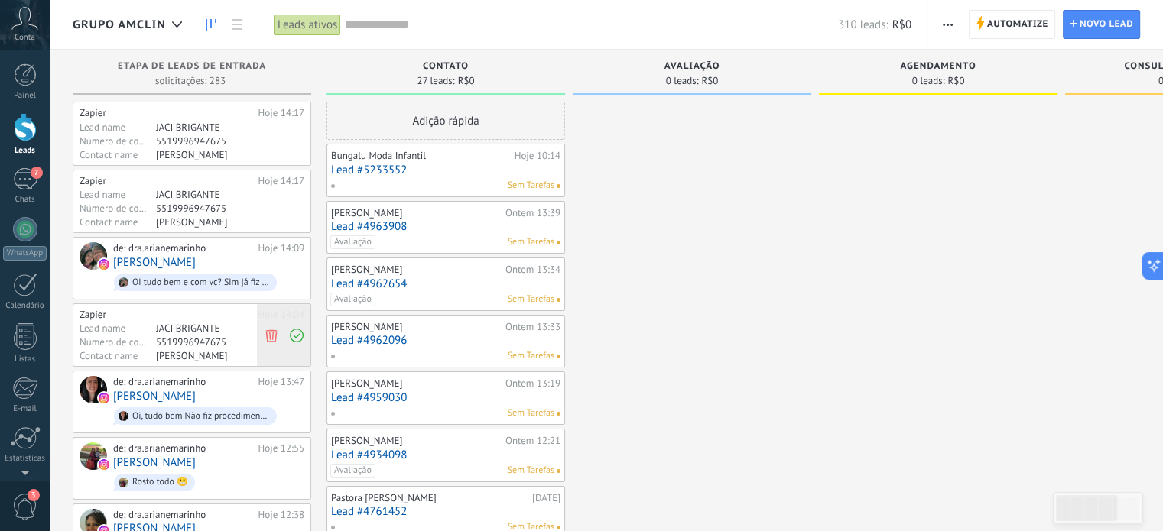
click at [271, 331] on icon at bounding box center [272, 335] width 14 height 14
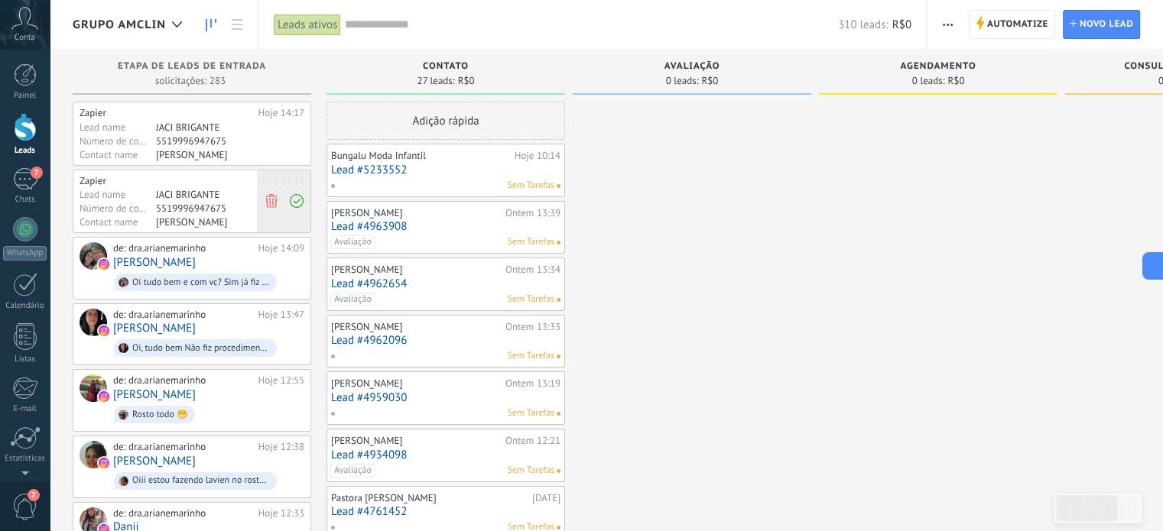
click at [268, 198] on icon at bounding box center [272, 201] width 14 height 14
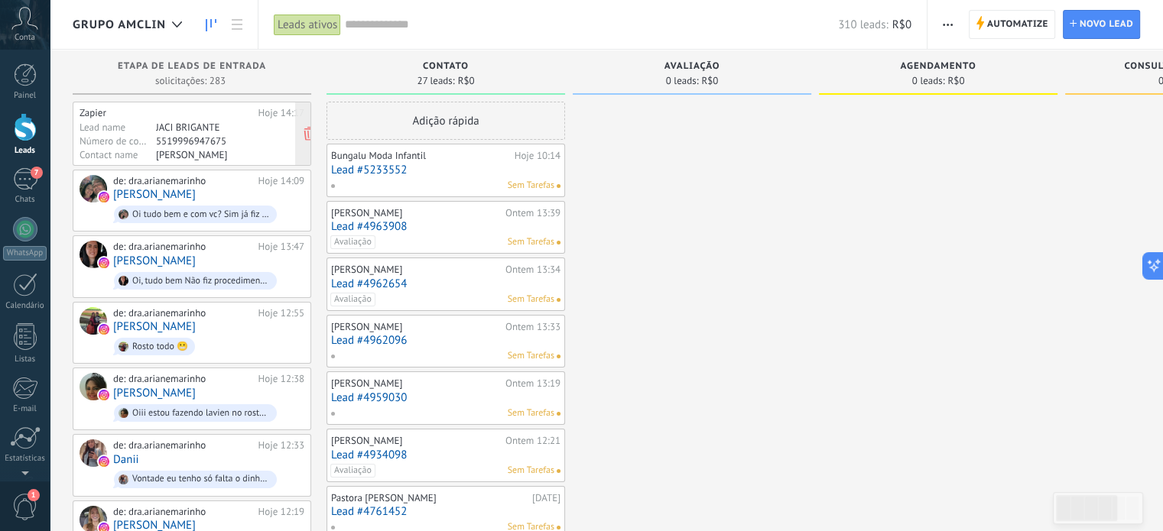
click at [190, 133] on div "Zapier Hoje 14:17 Lead name [PERSON_NAME] Número de contrato 5519996947675 Cont…" at bounding box center [192, 134] width 225 height 54
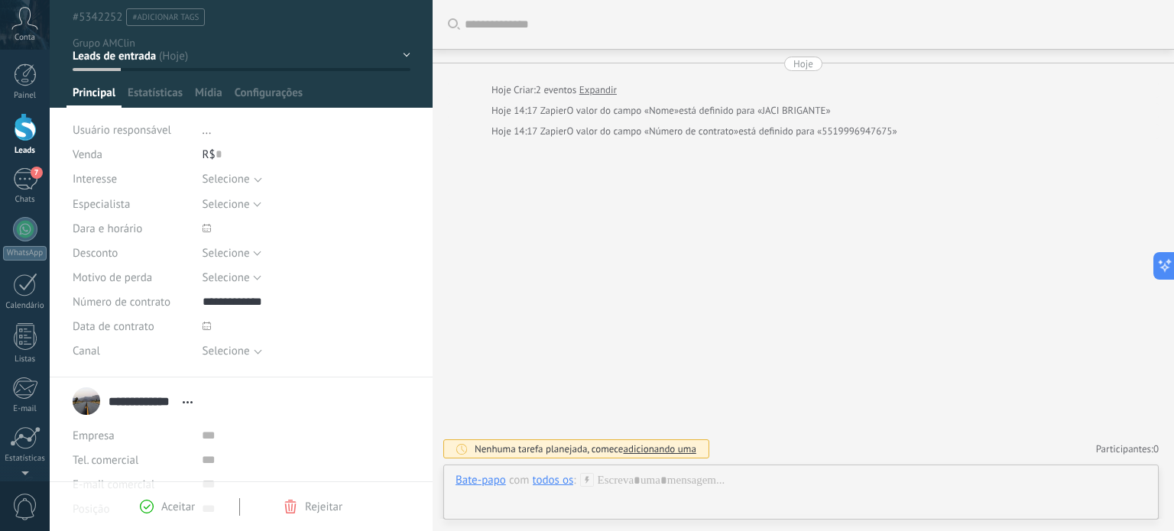
scroll to position [136, 0]
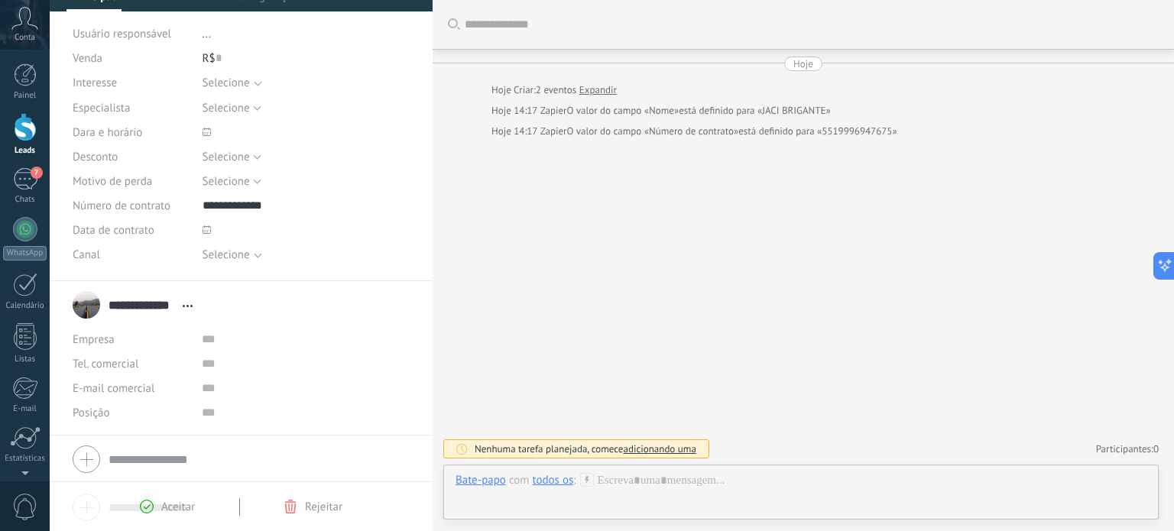
click at [236, 256] on div "Selecione" at bounding box center [226, 254] width 47 height 11
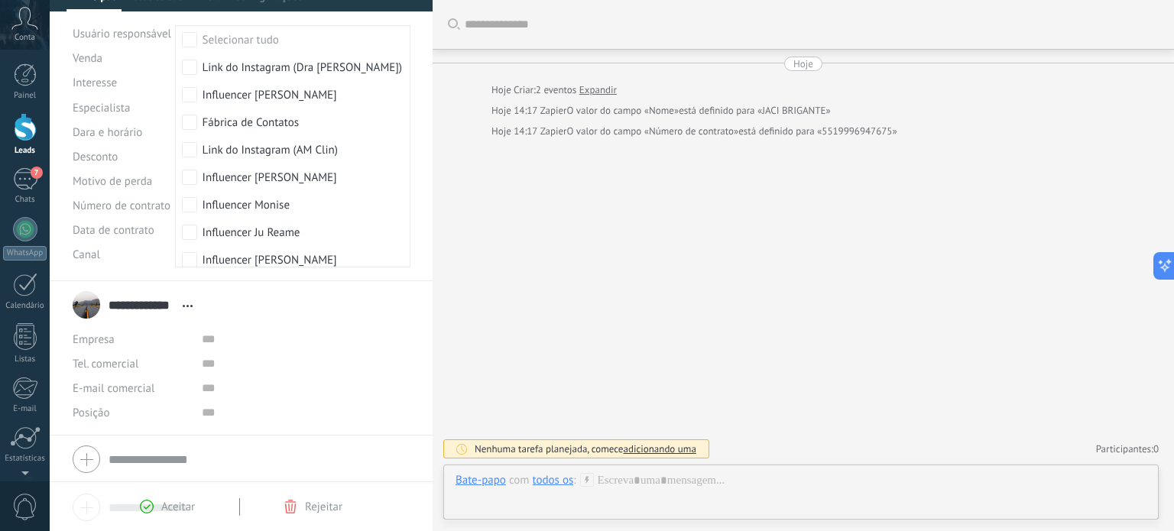
click at [145, 254] on div "Canal" at bounding box center [132, 254] width 119 height 24
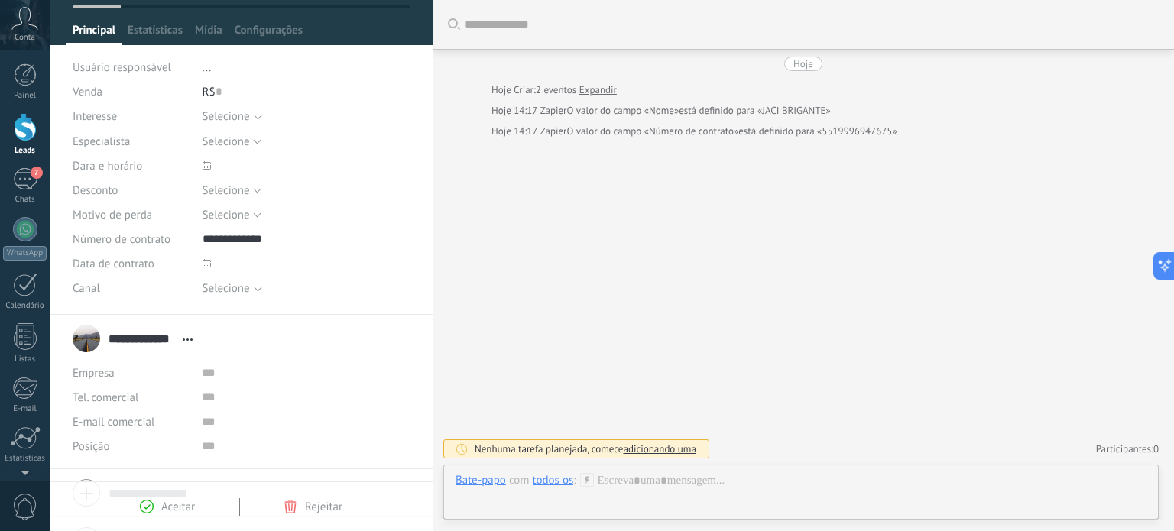
scroll to position [60, 0]
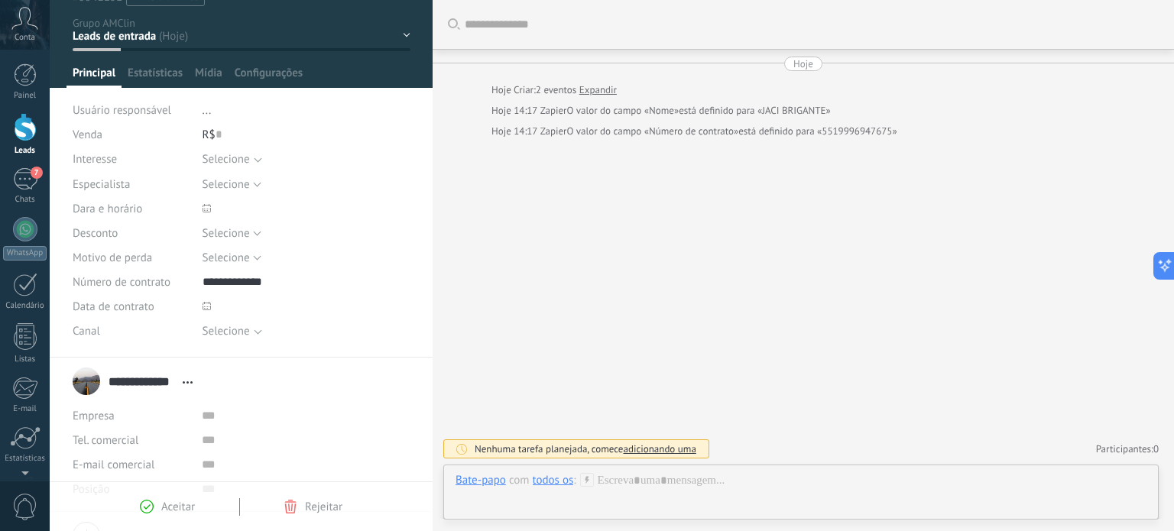
click at [243, 158] on div "Selecione" at bounding box center [226, 159] width 47 height 11
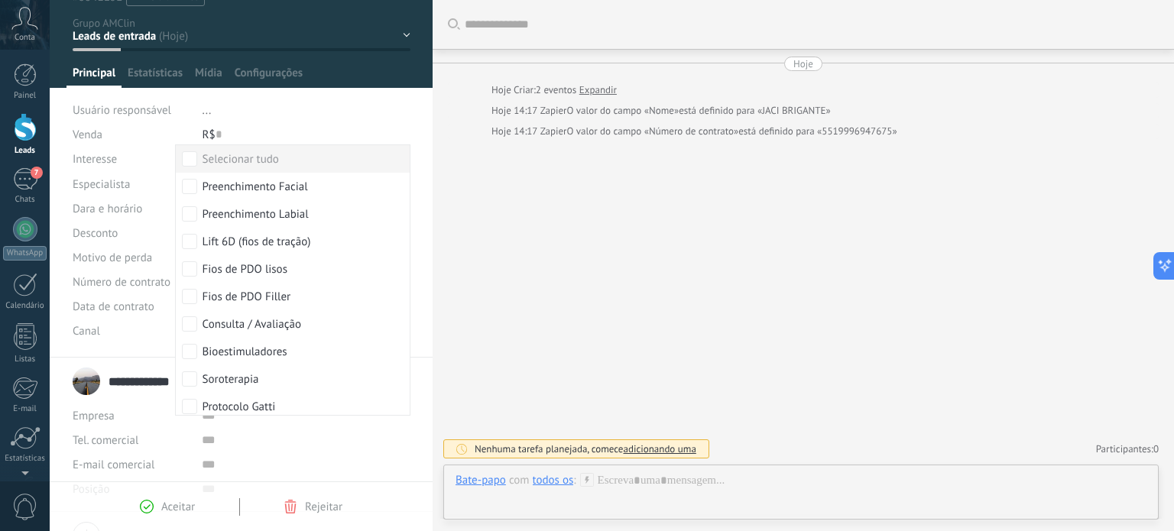
click at [243, 158] on div "Selecionar tudo" at bounding box center [241, 159] width 76 height 15
click at [145, 98] on div "Usuário responsável" at bounding box center [132, 110] width 119 height 24
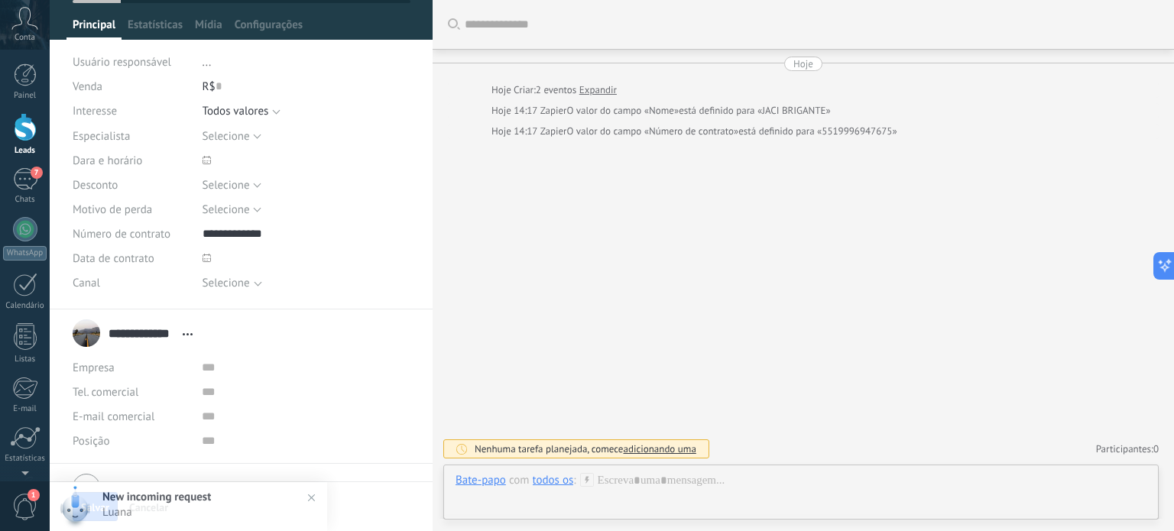
scroll to position [186, 0]
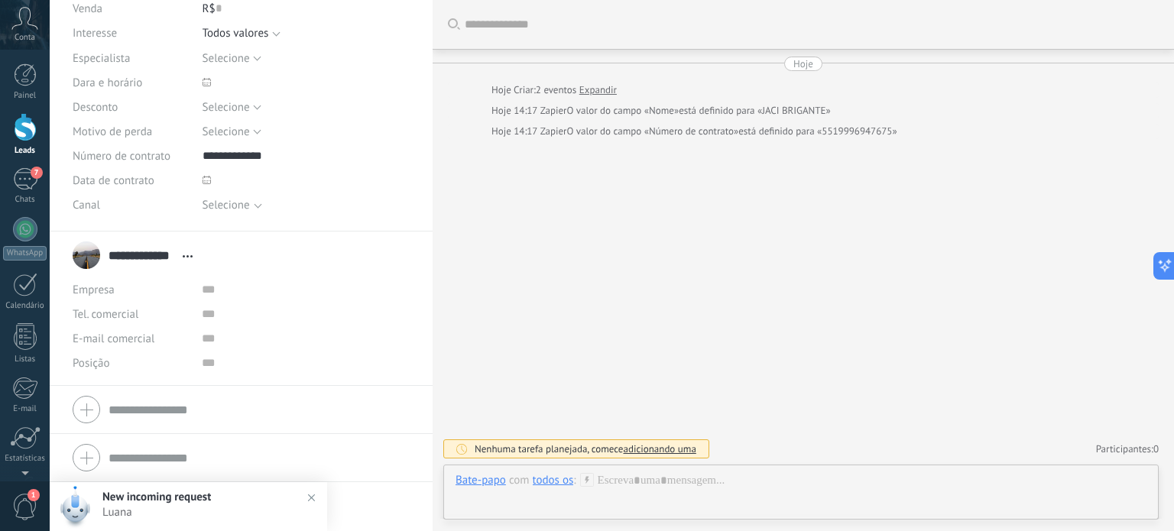
click at [312, 493] on img at bounding box center [311, 498] width 22 height 22
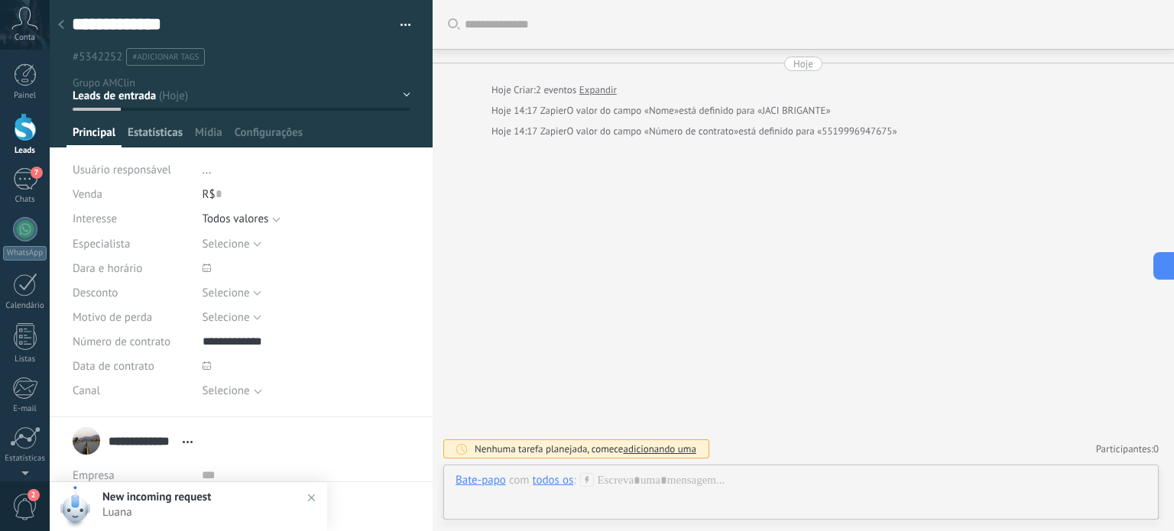
click at [156, 141] on span "Estatísticas" at bounding box center [155, 136] width 55 height 22
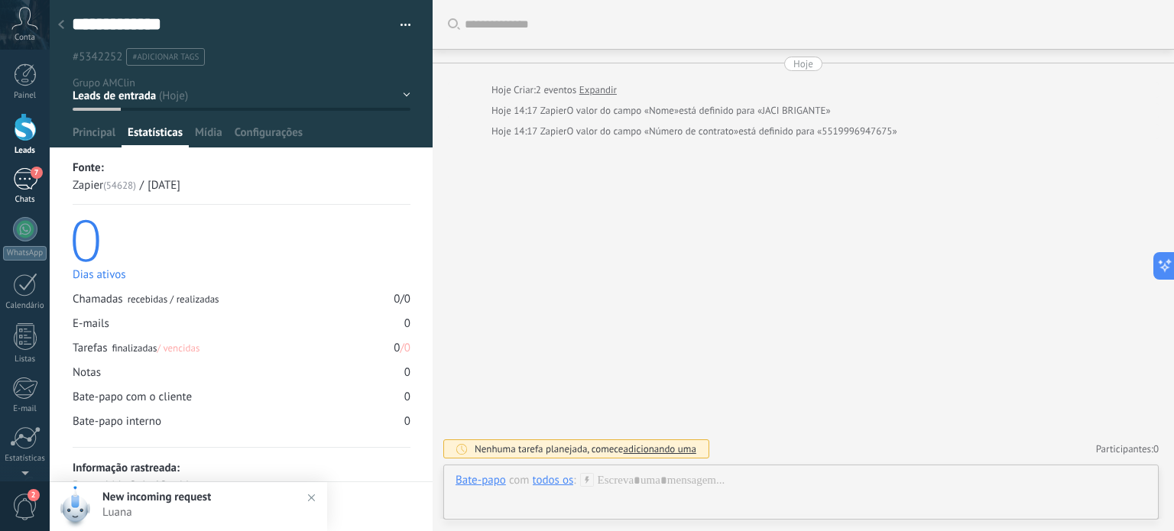
click at [18, 183] on div "7" at bounding box center [25, 179] width 24 height 22
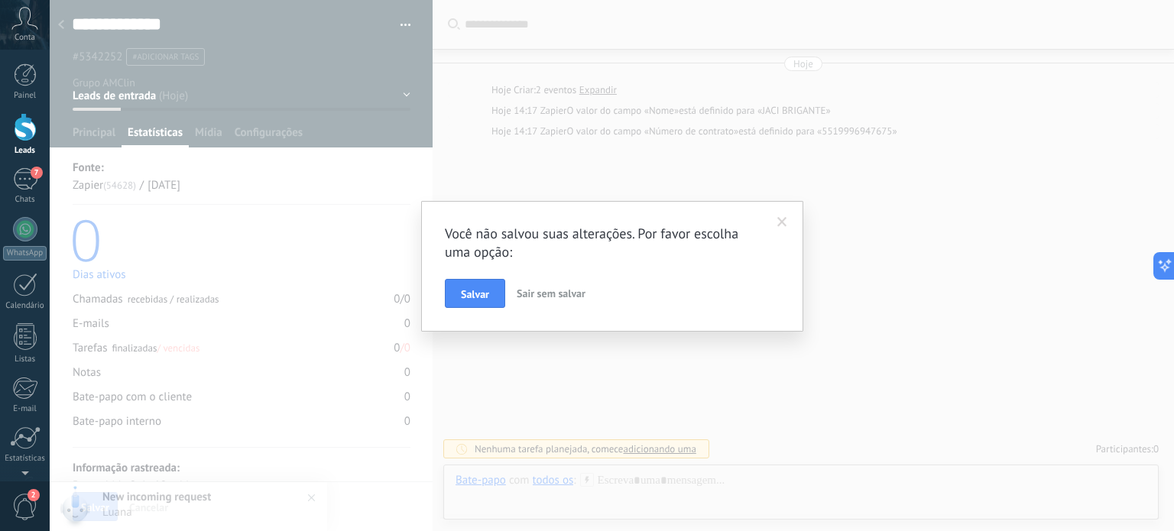
click at [533, 293] on span "Sair sem salvar" at bounding box center [551, 294] width 69 height 14
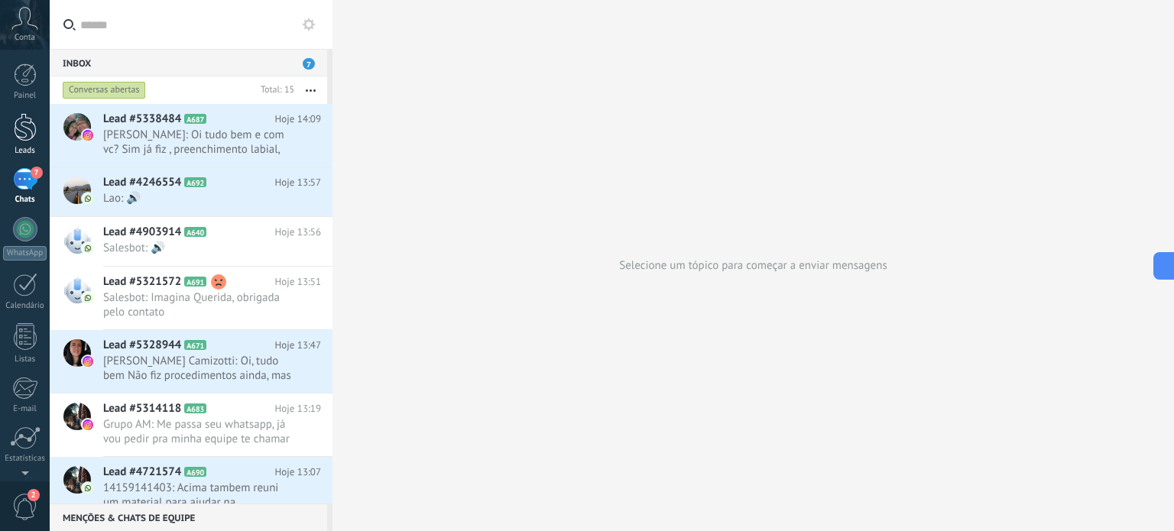
click at [11, 126] on link "Leads" at bounding box center [25, 134] width 50 height 43
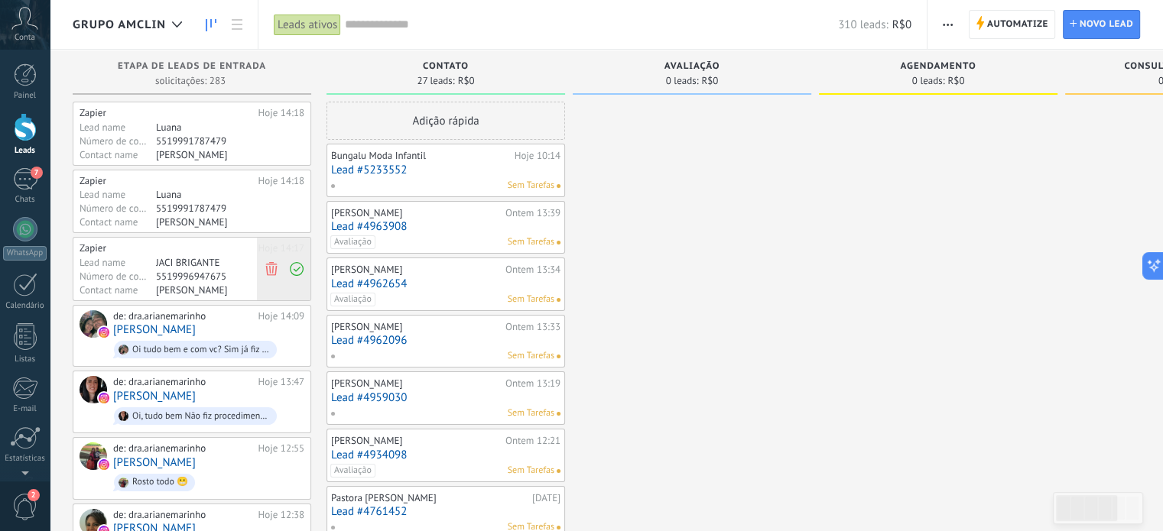
click at [271, 265] on icon at bounding box center [272, 269] width 14 height 14
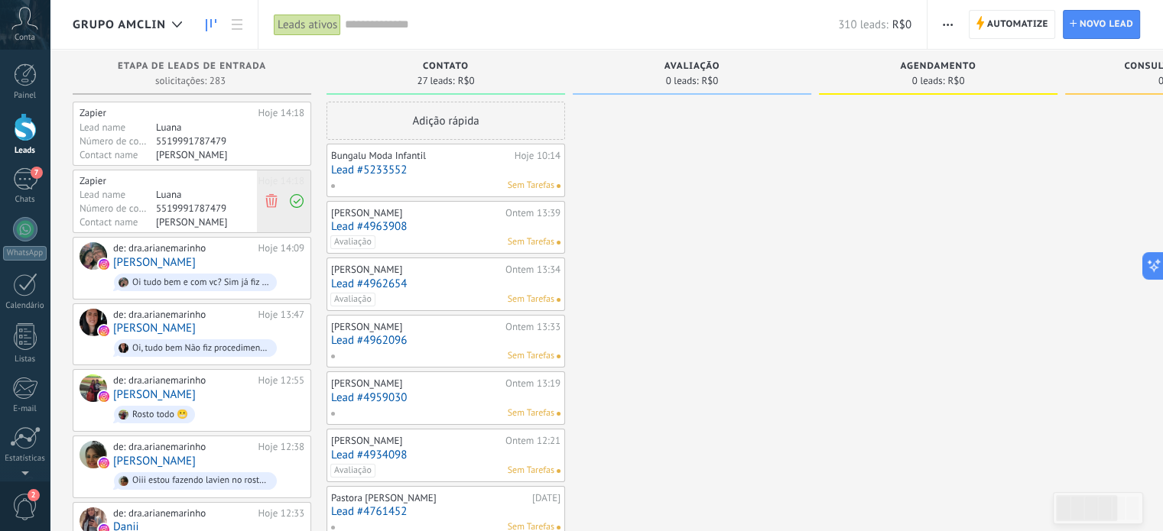
click at [269, 200] on use at bounding box center [270, 201] width 11 height 14
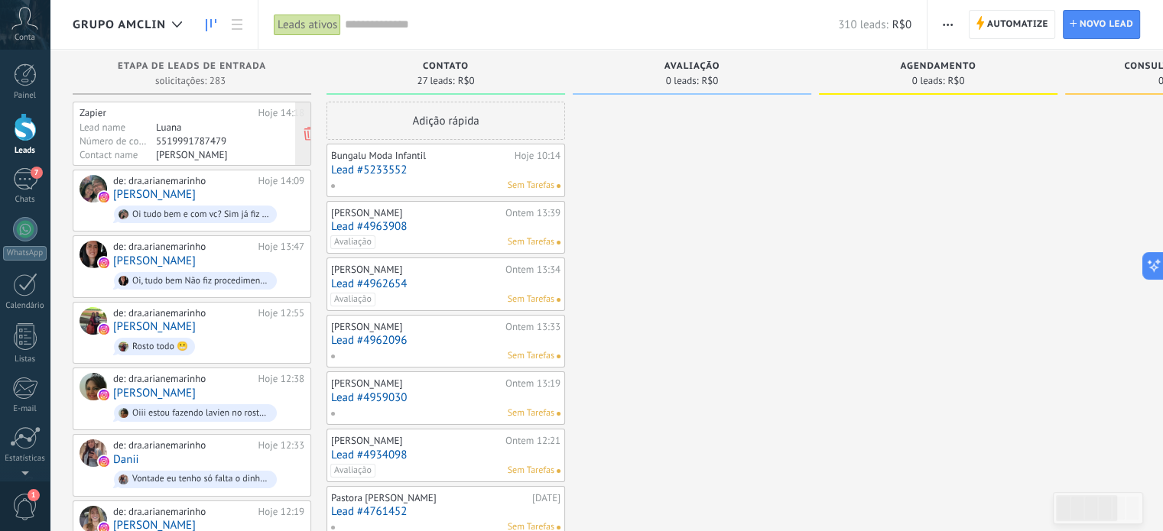
click at [168, 131] on div "Luana" at bounding box center [215, 127] width 119 height 12
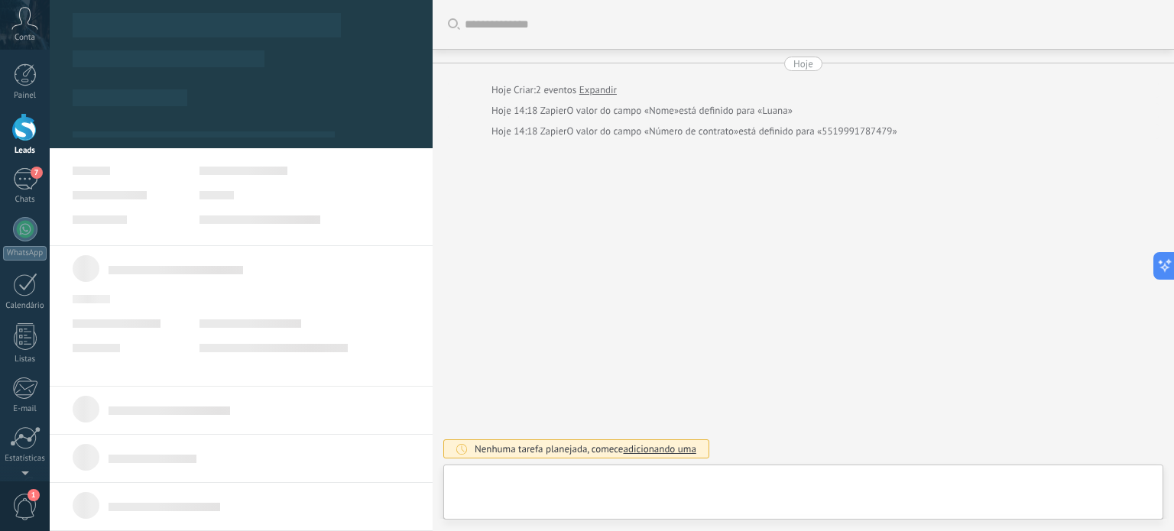
type textarea "*****"
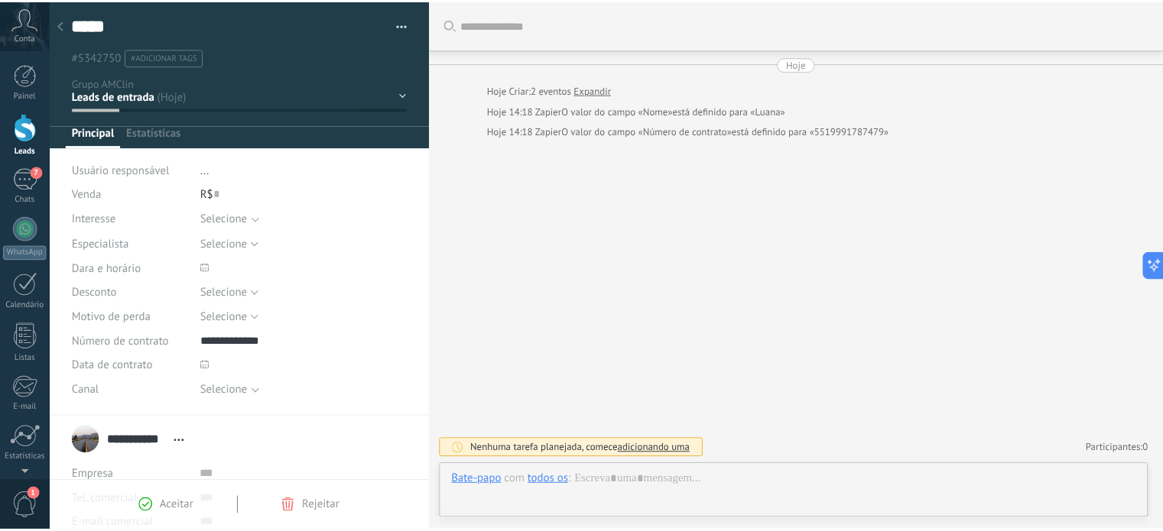
scroll to position [22, 0]
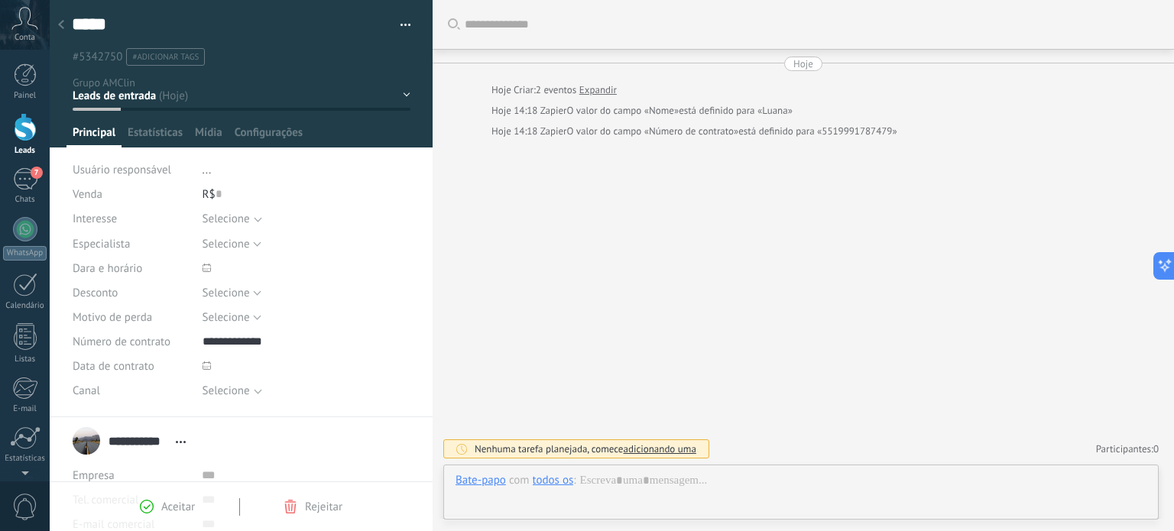
click at [60, 22] on icon at bounding box center [61, 24] width 6 height 9
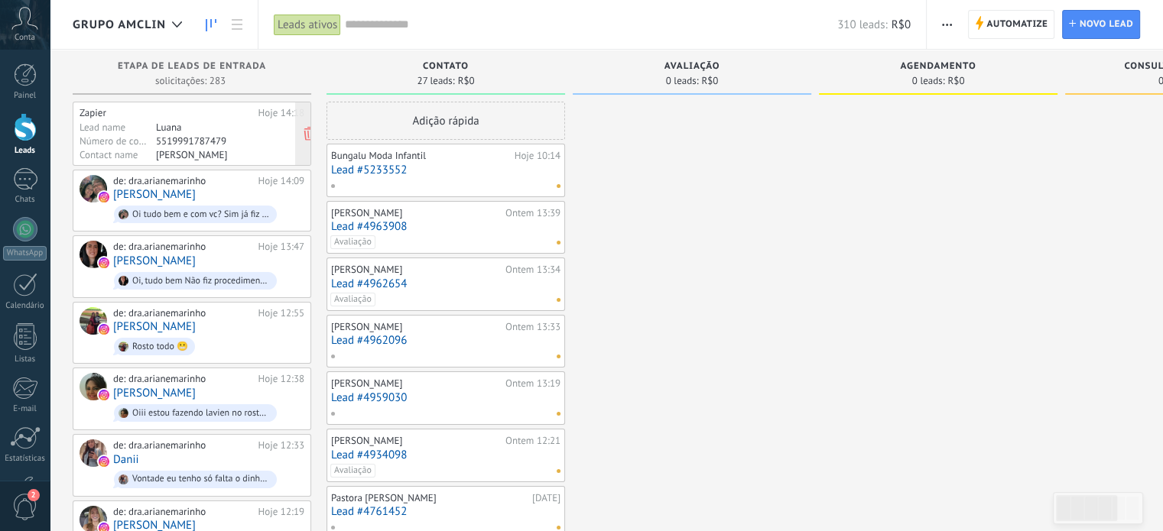
click at [144, 122] on div "Lead name" at bounding box center [118, 127] width 76 height 12
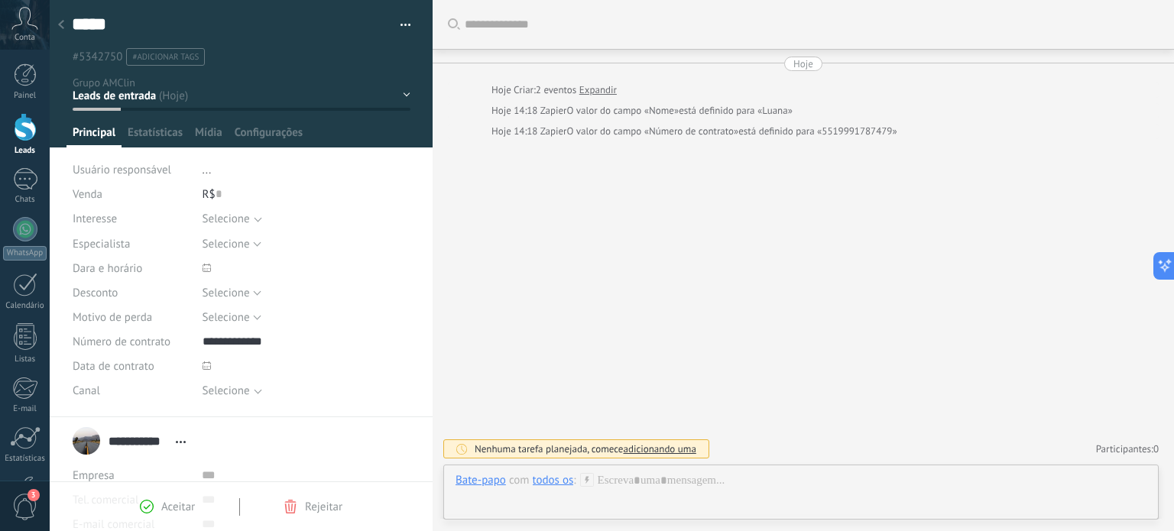
click at [401, 21] on button "button" at bounding box center [400, 25] width 22 height 23
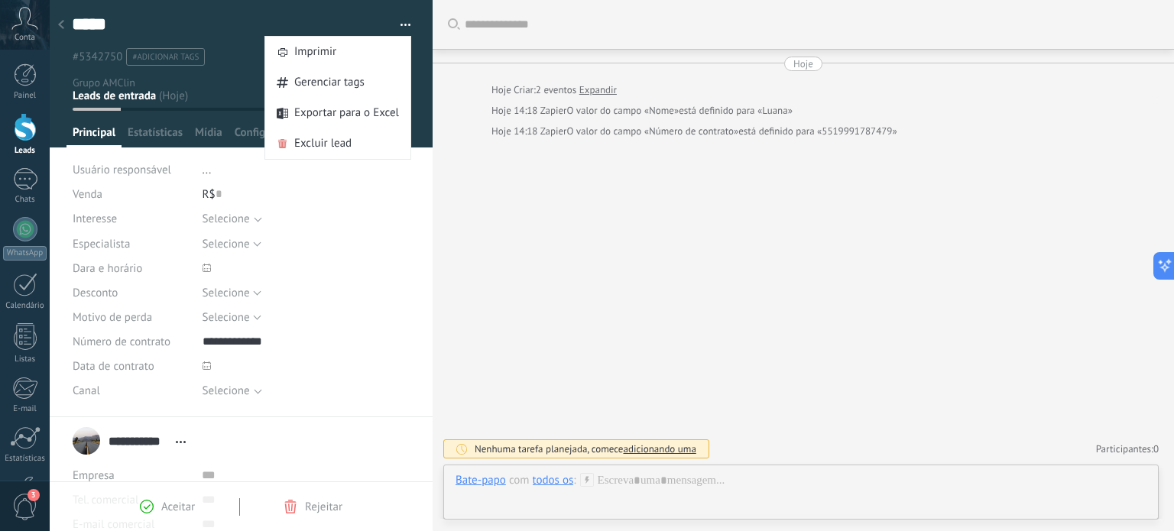
click at [67, 26] on div at bounding box center [60, 26] width 21 height 30
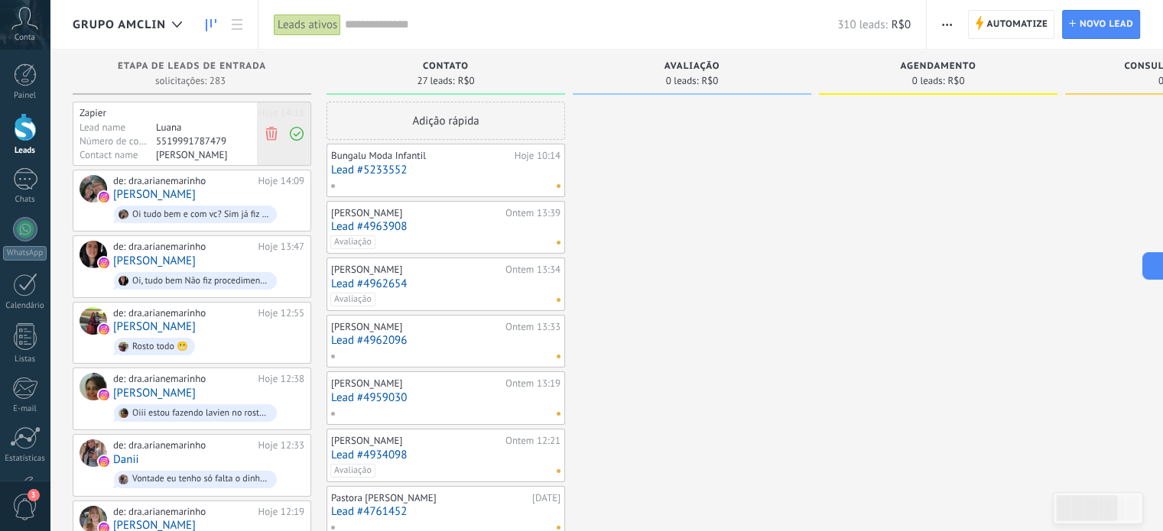
click at [266, 133] on use at bounding box center [270, 133] width 11 height 14
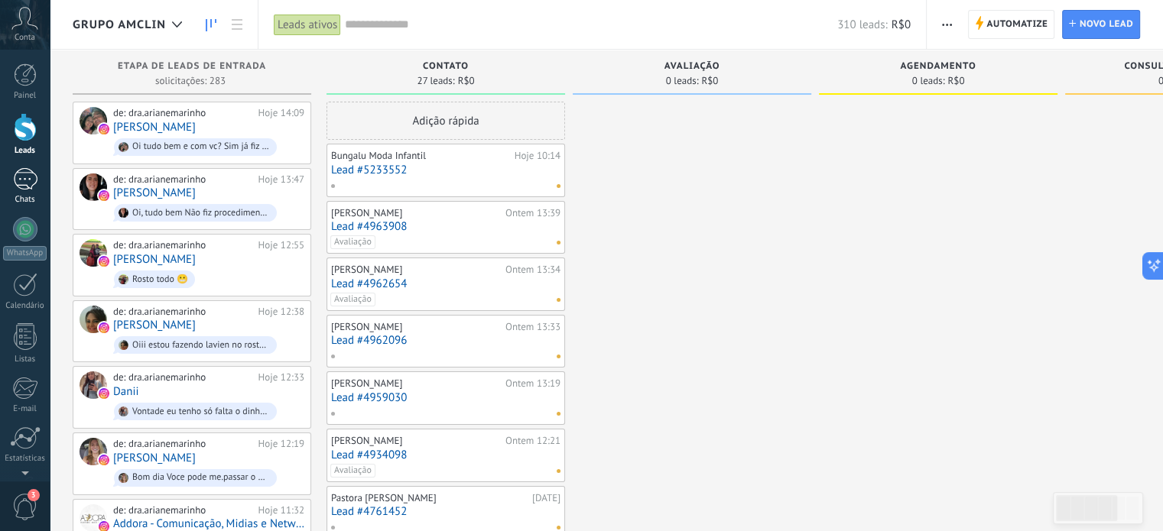
click at [24, 174] on div at bounding box center [25, 179] width 24 height 22
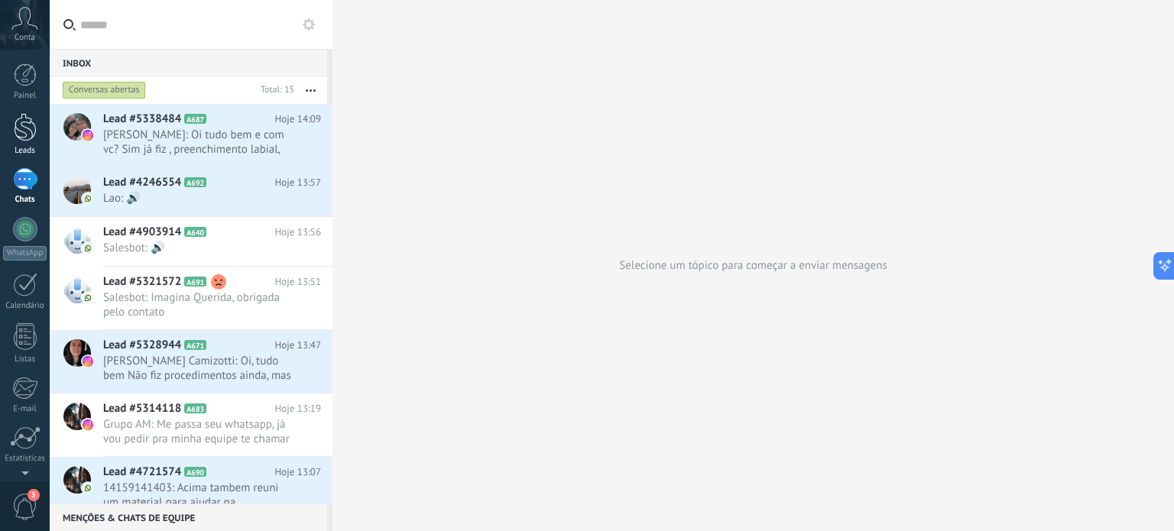
click at [28, 132] on div at bounding box center [25, 127] width 23 height 28
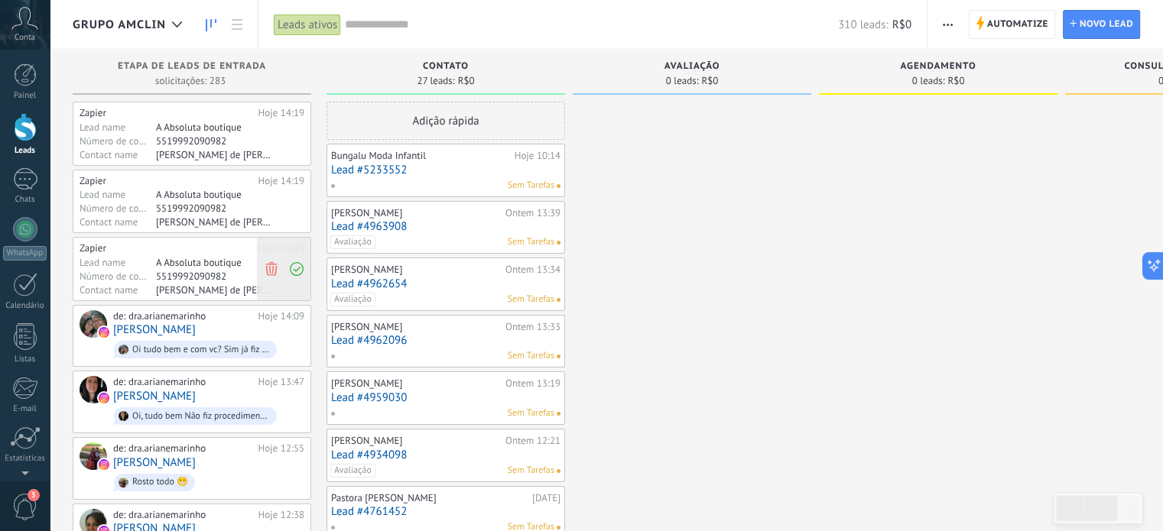
click at [268, 271] on icon at bounding box center [272, 269] width 14 height 14
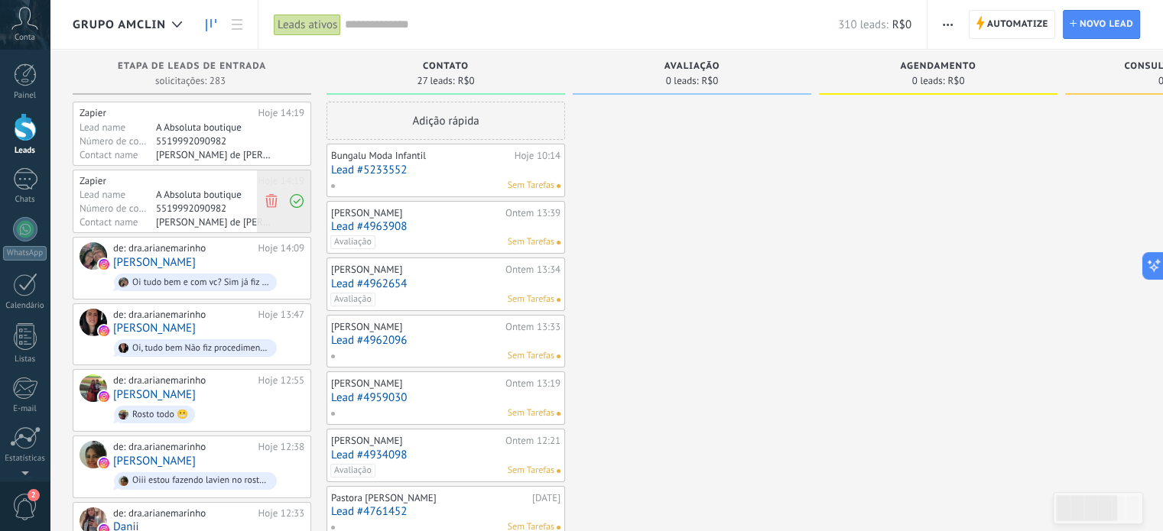
click at [268, 198] on icon at bounding box center [272, 201] width 14 height 14
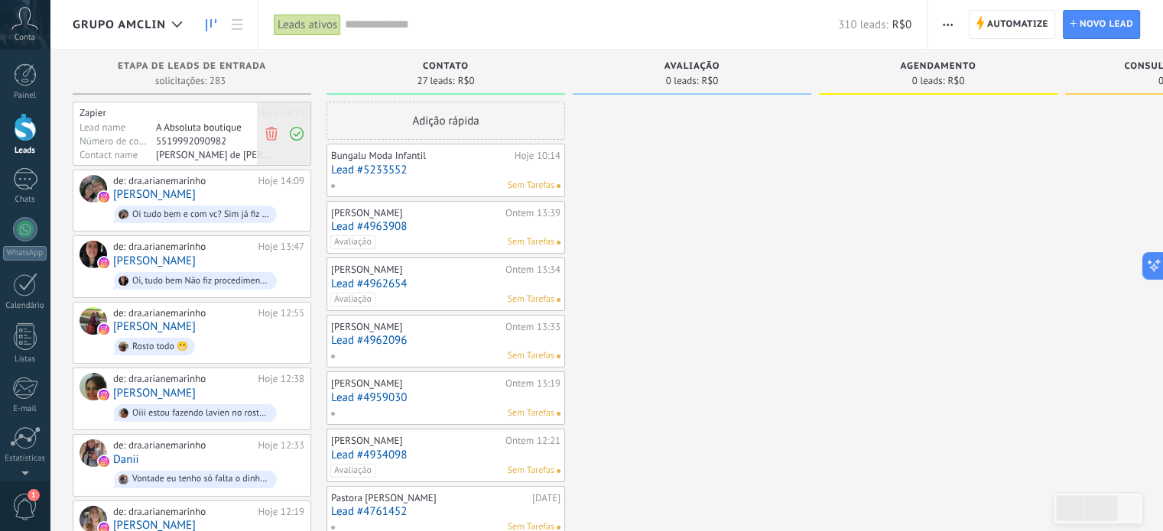
click at [274, 132] on icon at bounding box center [272, 133] width 14 height 14
